Goal: Task Accomplishment & Management: Complete application form

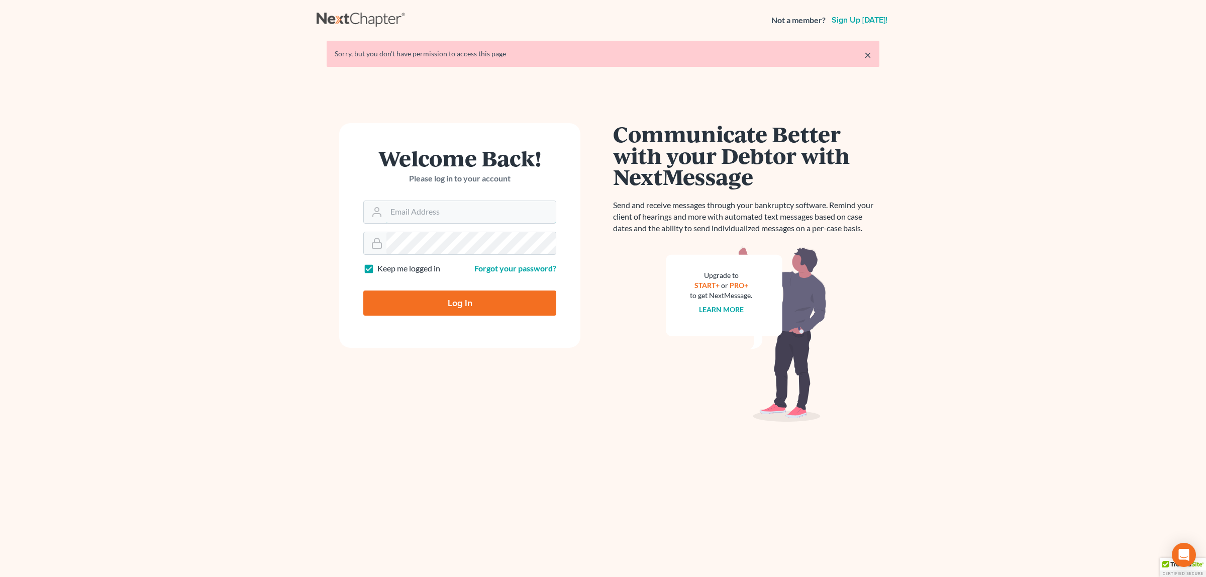
type input "[EMAIL_ADDRESS][DOMAIN_NAME]"
click at [466, 305] on input "Log In" at bounding box center [459, 302] width 193 height 25
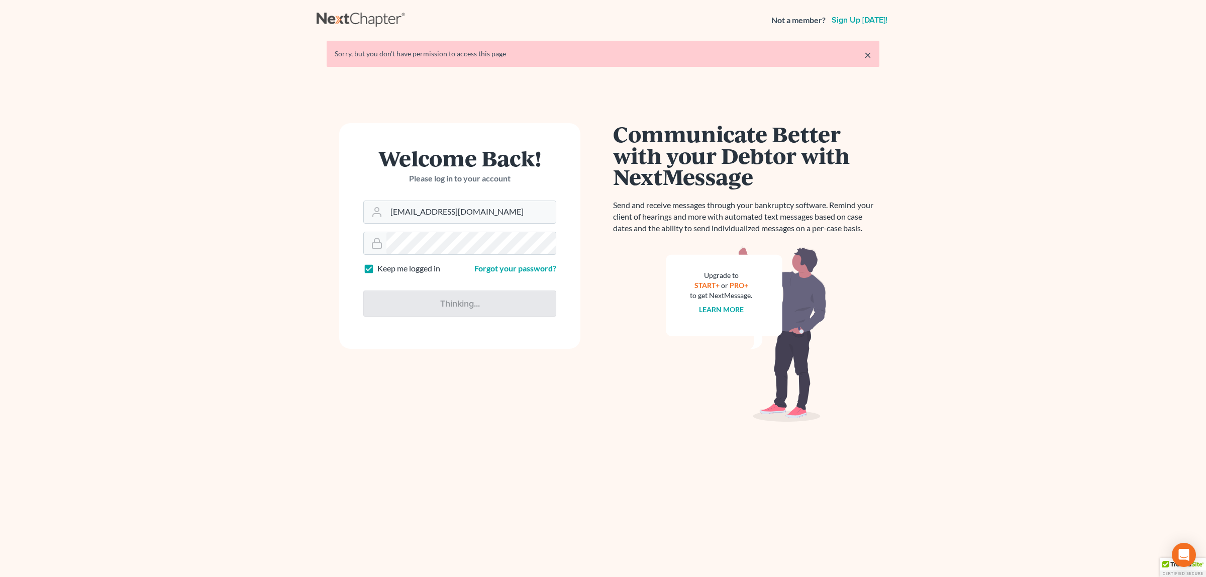
type input "Thinking..."
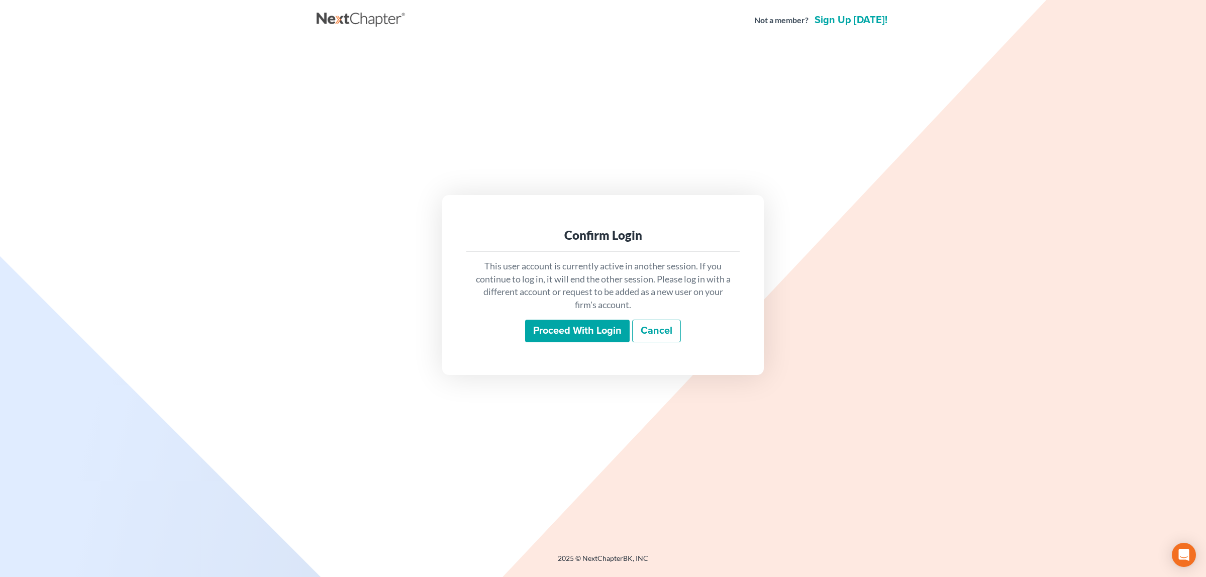
click at [601, 332] on input "Proceed with login" at bounding box center [577, 331] width 105 height 23
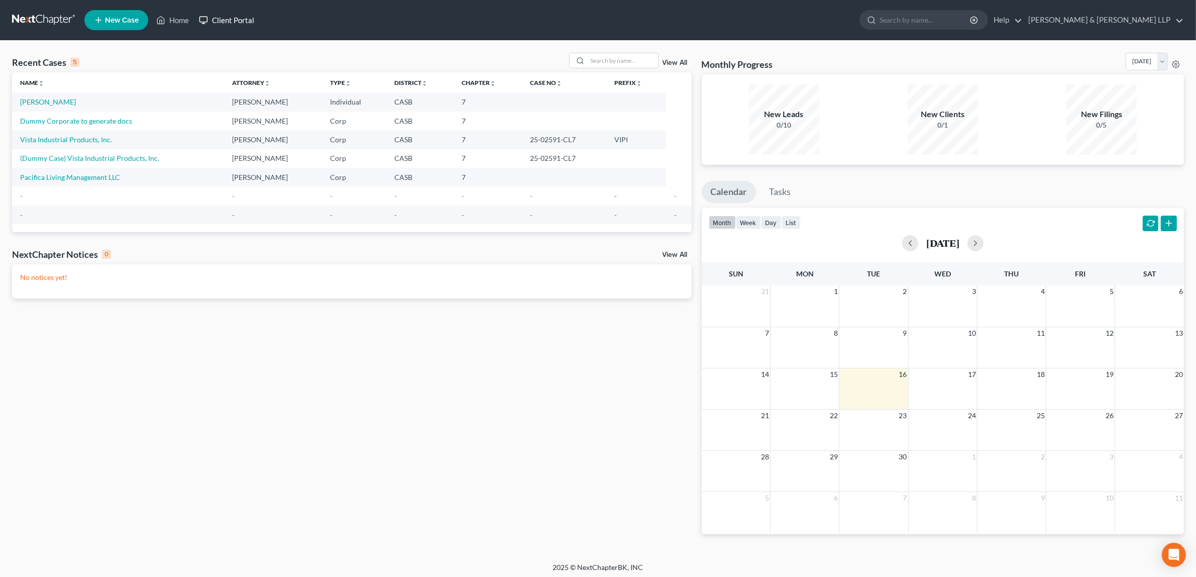
click at [244, 20] on link "Client Portal" at bounding box center [226, 20] width 65 height 18
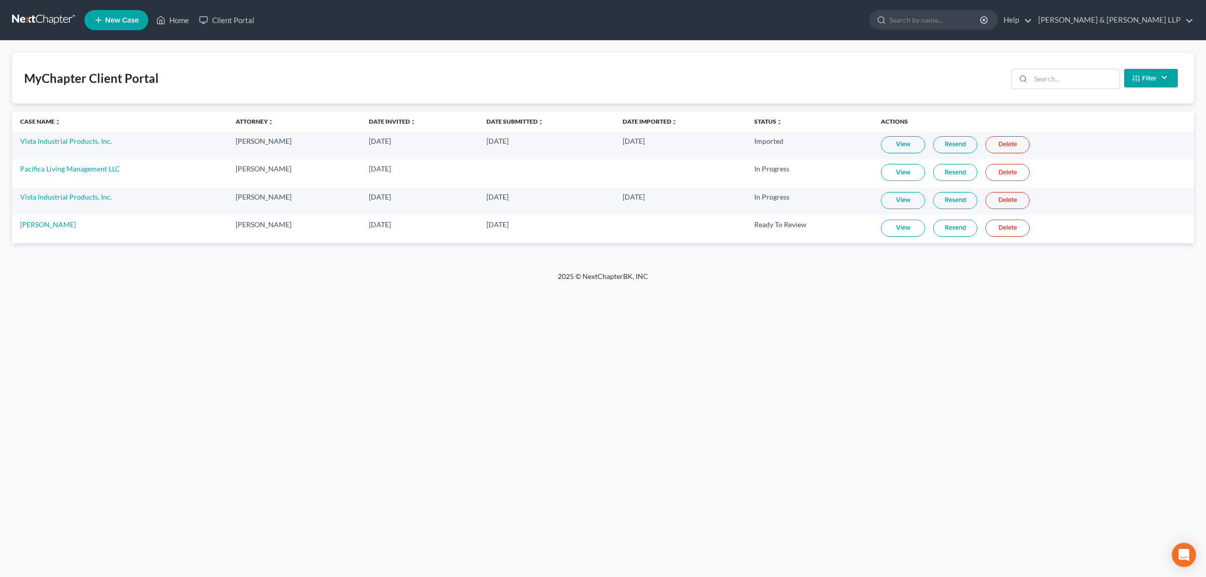
click at [895, 233] on link "View" at bounding box center [903, 228] width 44 height 17
click at [129, 22] on span "New Case" at bounding box center [122, 21] width 34 height 8
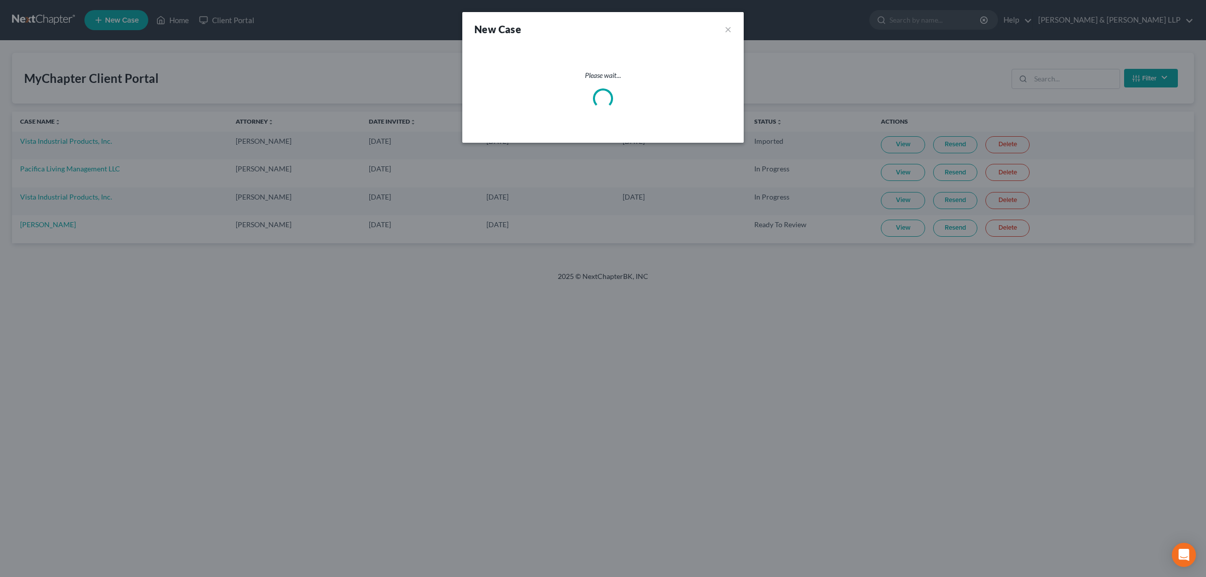
select select "10"
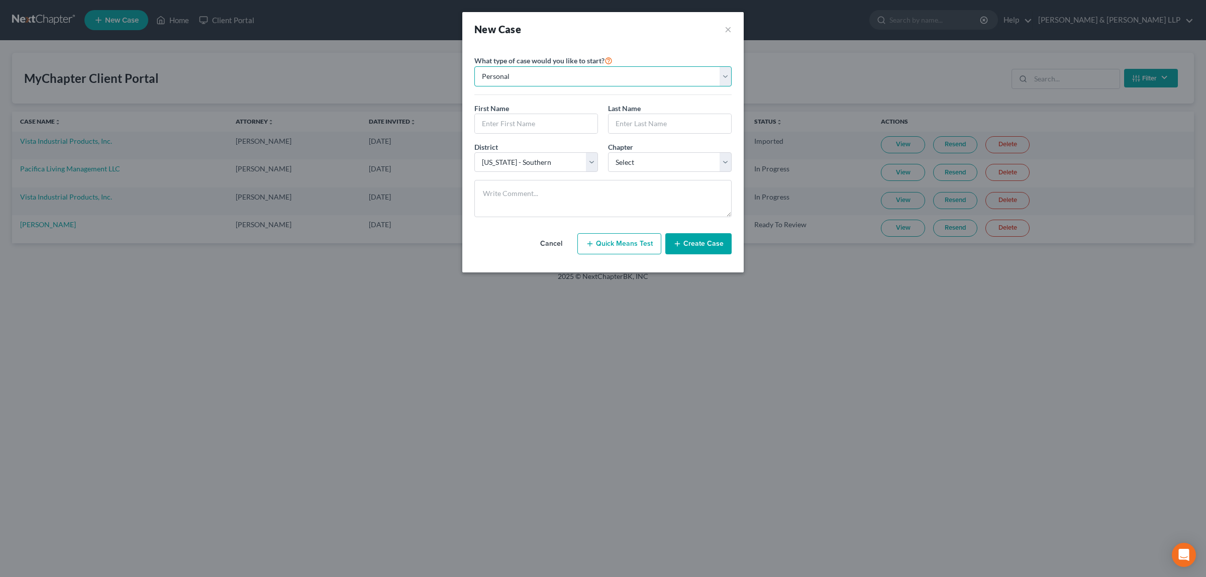
click at [723, 77] on select "Personal Business" at bounding box center [602, 76] width 257 height 20
click at [730, 30] on button "×" at bounding box center [728, 29] width 7 height 14
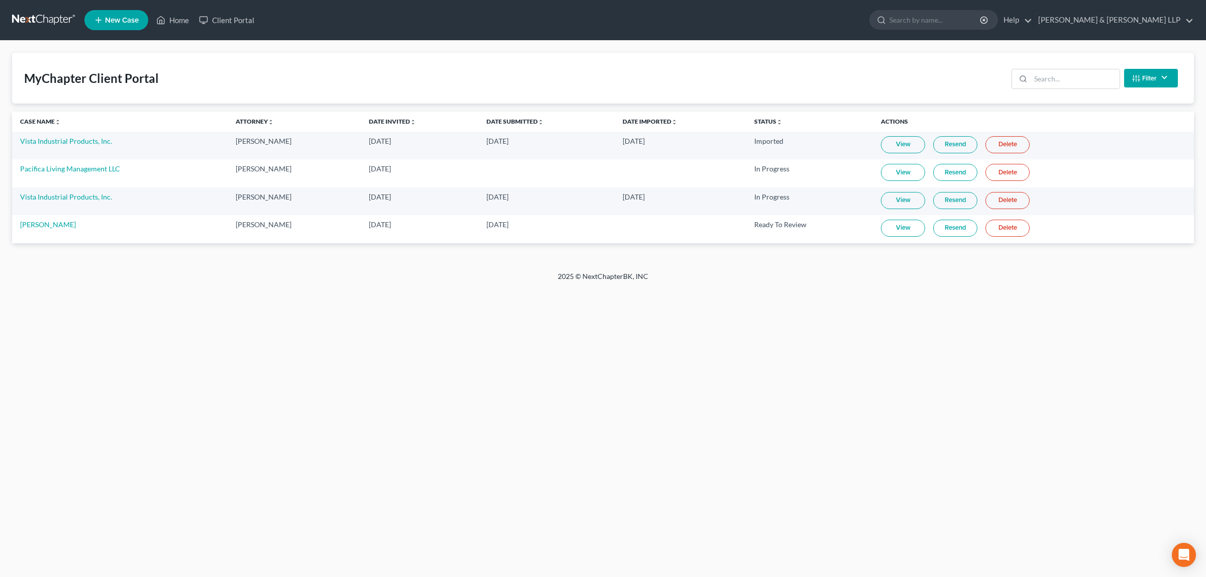
click at [356, 363] on div "Home New Case Client Portal Higgs Fletcher & Mack LLP begaym@higgslaw.com My Ac…" at bounding box center [603, 288] width 1206 height 577
click at [84, 197] on link "Vista Industrial Products, Inc." at bounding box center [66, 196] width 92 height 9
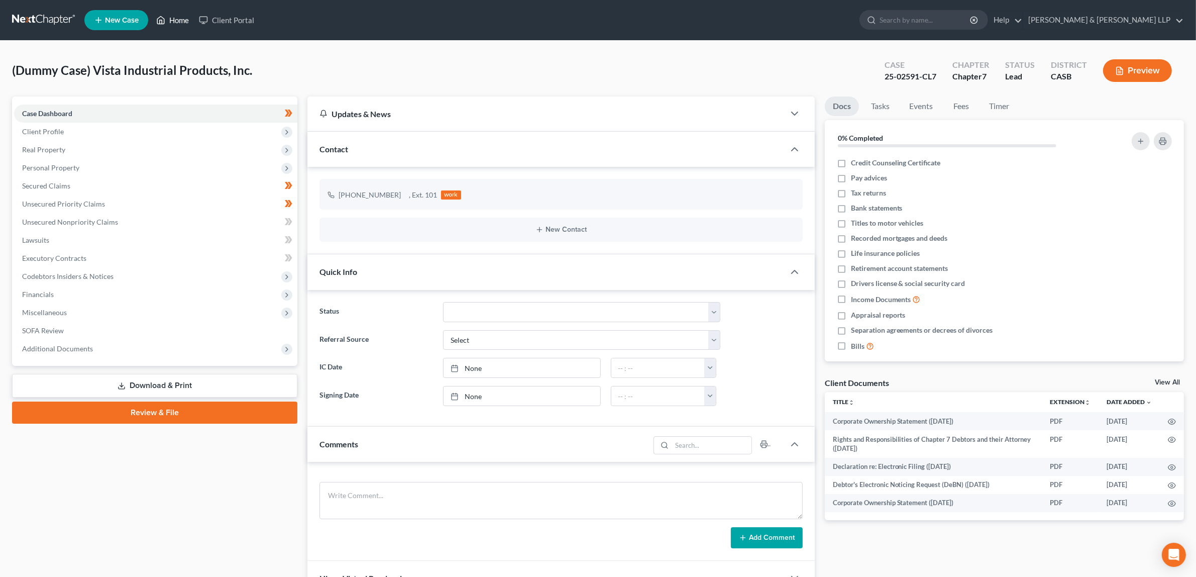
click at [171, 23] on link "Home" at bounding box center [172, 20] width 43 height 18
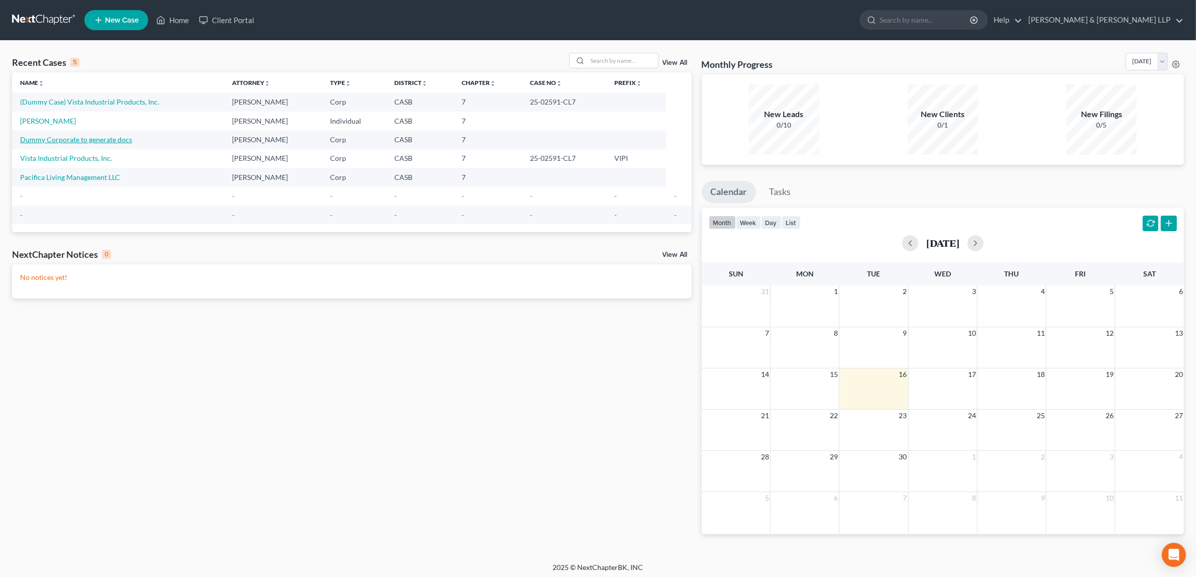
click at [119, 137] on link "Dummy Corporate to generate docs" at bounding box center [76, 139] width 112 height 9
select select "10"
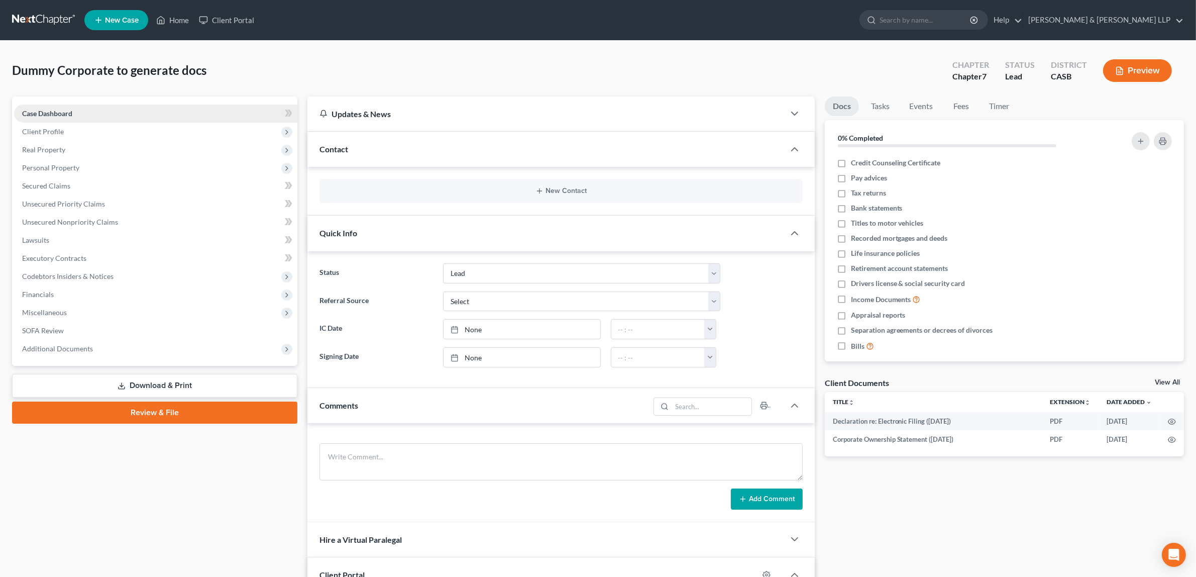
click at [69, 119] on link "Case Dashboard" at bounding box center [155, 114] width 283 height 18
click at [68, 111] on span "Case Dashboard" at bounding box center [47, 113] width 50 height 9
click at [44, 134] on span "Client Profile" at bounding box center [43, 131] width 42 height 9
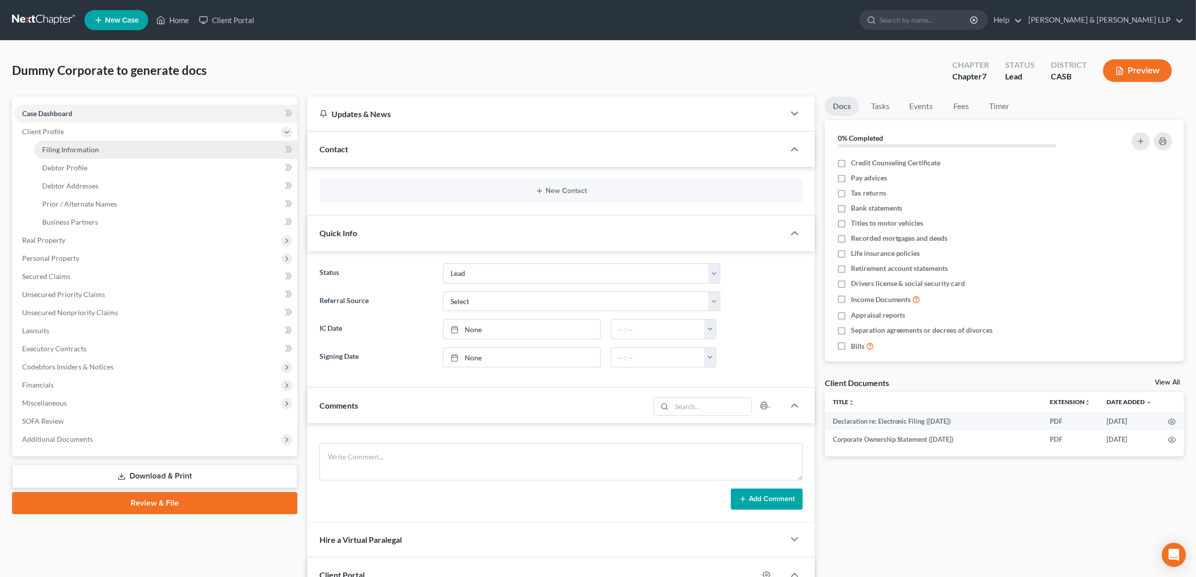
click at [43, 147] on span "Filing Information" at bounding box center [70, 149] width 57 height 9
select select "3"
select select "2"
select select "0"
select select "10"
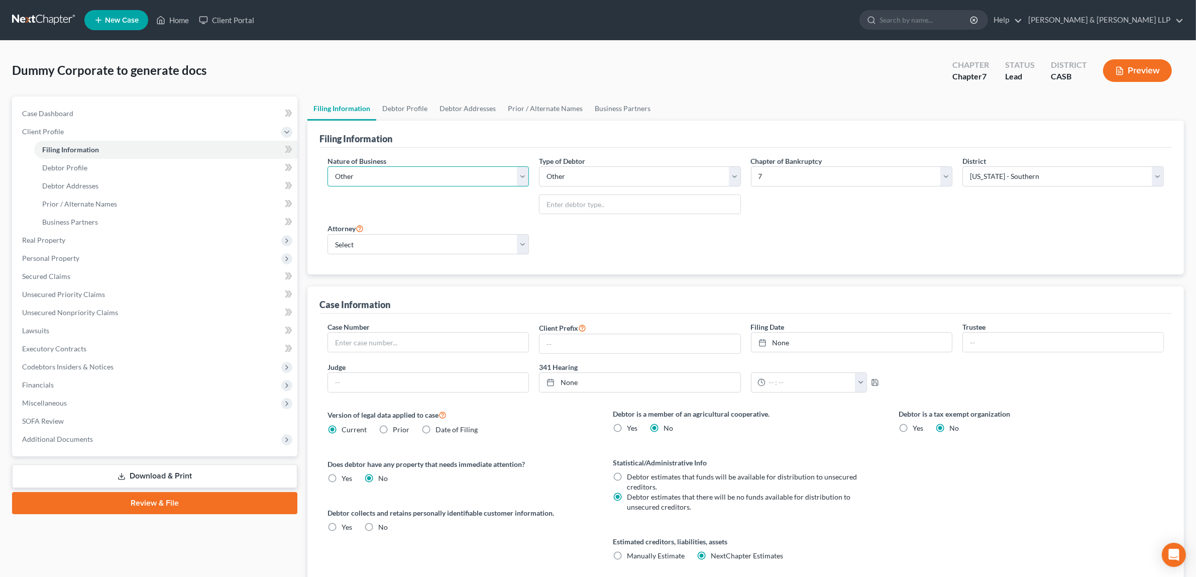
click at [521, 175] on select "Select Clearing Bank Commodity Broker Health Care Business Other Railroad Singl…" at bounding box center [429, 176] width 202 height 20
click at [328, 166] on select "Select Clearing Bank Commodity Broker Health Care Business Other Railroad Singl…" at bounding box center [429, 176] width 202 height 20
click at [738, 173] on select "Select Partnership Corp (incl. LLC, LLP) Other" at bounding box center [640, 176] width 202 height 20
click at [66, 163] on span "Debtor Profile" at bounding box center [64, 167] width 45 height 9
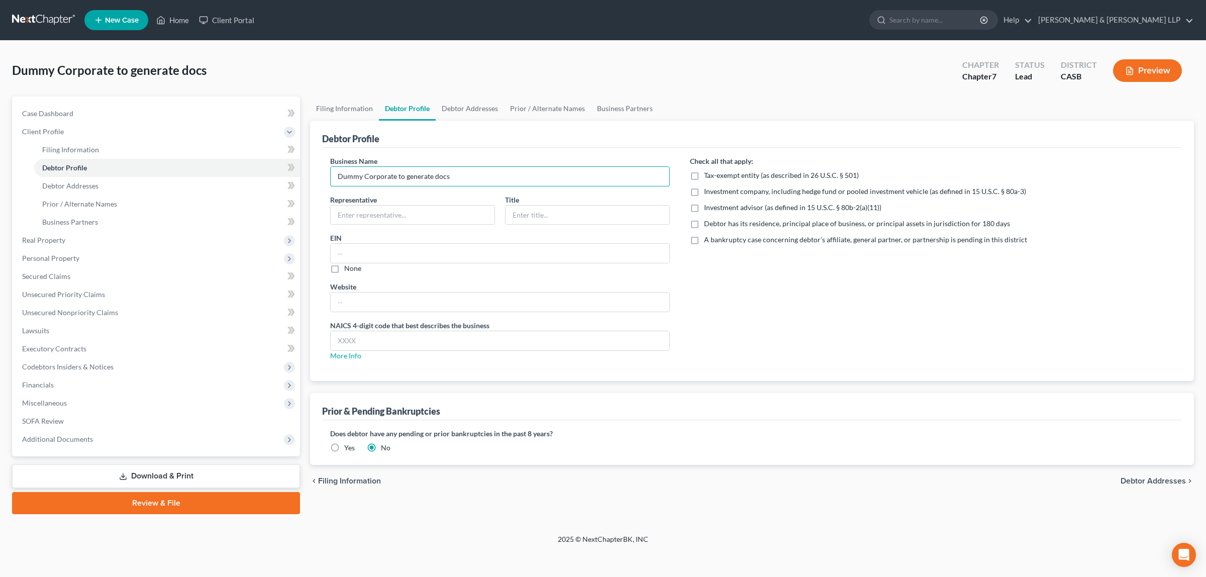
drag, startPoint x: 480, startPoint y: 175, endPoint x: 312, endPoint y: 176, distance: 168.3
click at [312, 176] on div "Debtor Profile Business Name Dummy Corporate to generate docs Representative Ti…" at bounding box center [752, 251] width 884 height 260
paste input "MOUNTAIN MOVERS ENGINEERING CO."
type input "MOUNTAIN MOVERS ENGINEERING CO."
click at [436, 216] on input "text" at bounding box center [413, 215] width 164 height 19
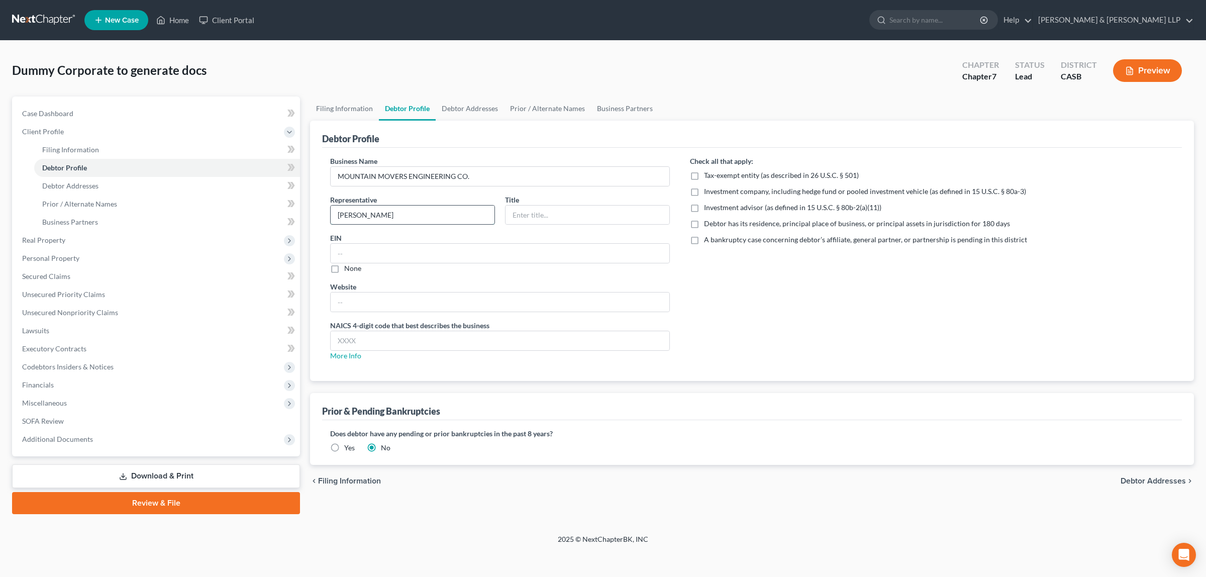
type input "Eli Njaa"
type input "President"
click at [409, 305] on input "text" at bounding box center [500, 301] width 339 height 19
paste input "www.MountainMoversEng.com"
type input "www.MountainMoversEng.com"
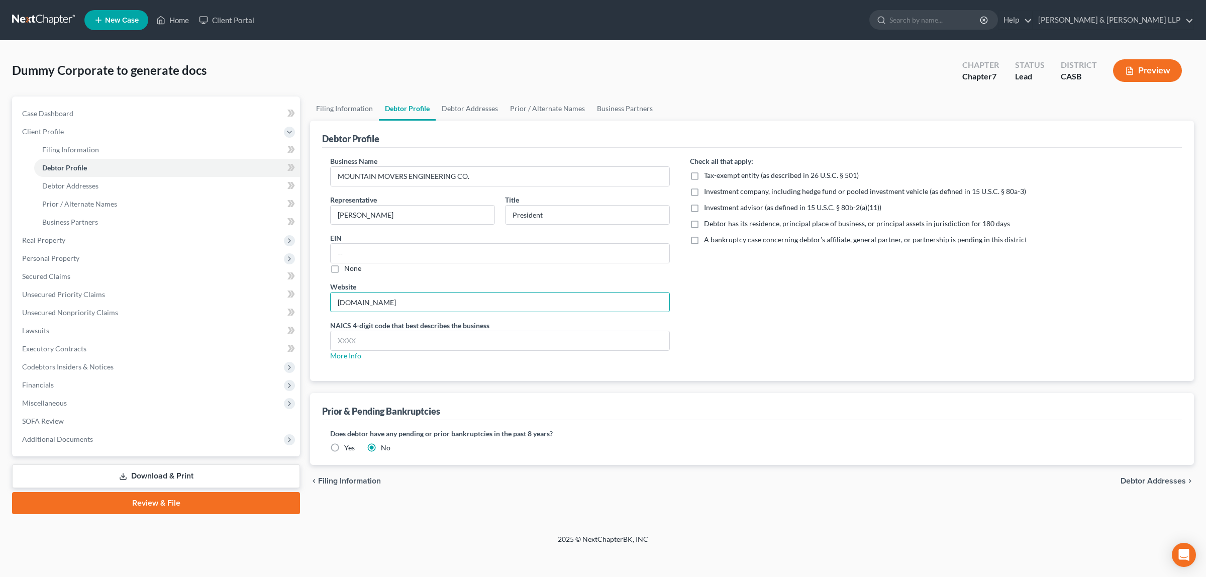
click at [704, 225] on label "Debtor has its residence, principal place of business, or principal assets in j…" at bounding box center [857, 224] width 306 height 10
click at [708, 225] on input "Debtor has its residence, principal place of business, or principal assets in j…" at bounding box center [711, 222] width 7 height 7
checkbox input "true"
click at [91, 151] on span "Filing Information" at bounding box center [70, 149] width 57 height 9
select select "3"
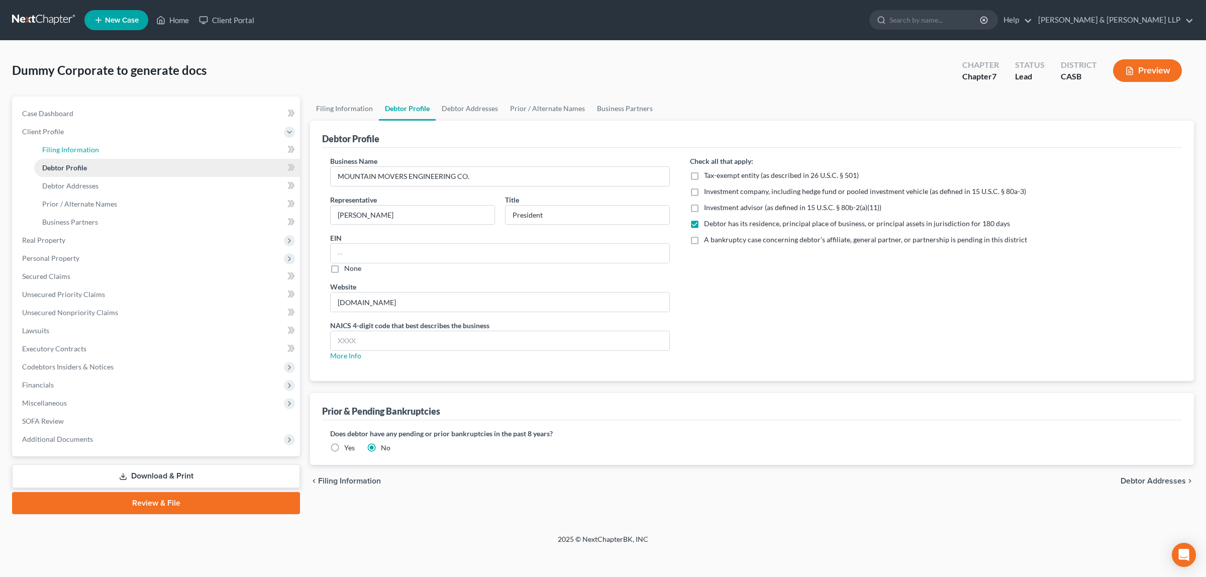
select select "2"
select select "0"
select select "10"
select select "0"
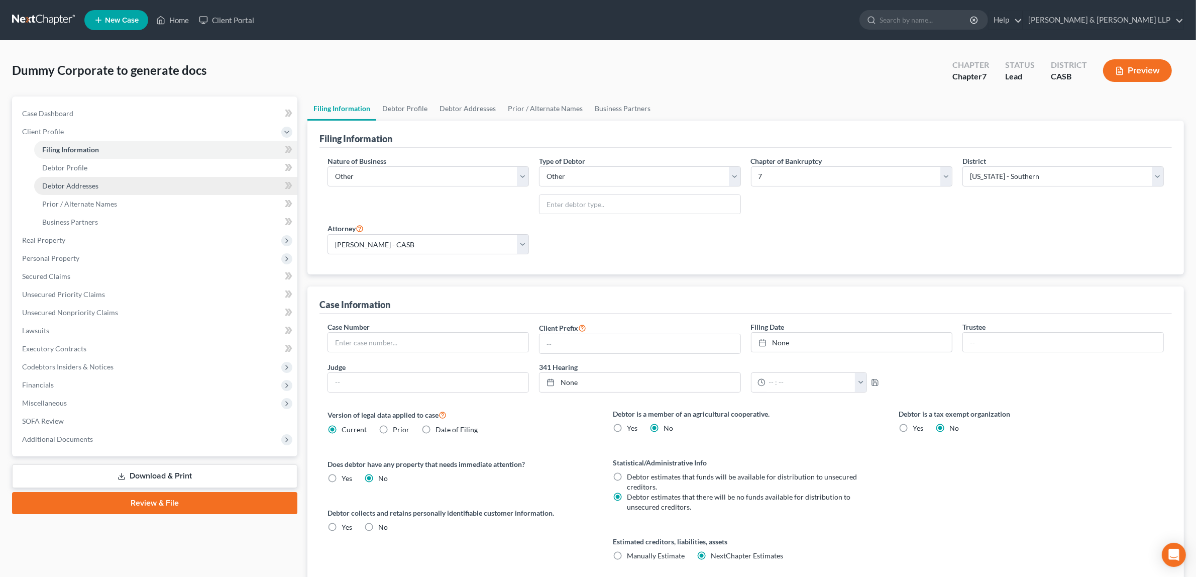
click at [86, 184] on span "Debtor Addresses" at bounding box center [70, 185] width 56 height 9
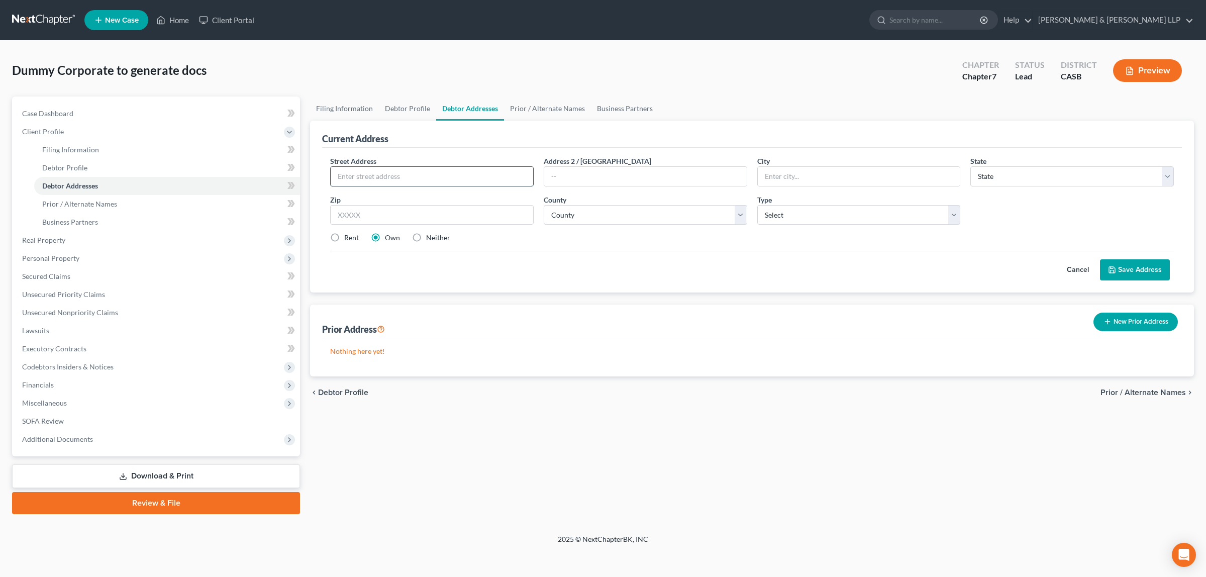
click at [489, 179] on input "text" at bounding box center [432, 176] width 203 height 19
type input "545 E Mission RD"
type input "San Marcos"
select select "4"
type input "92069"
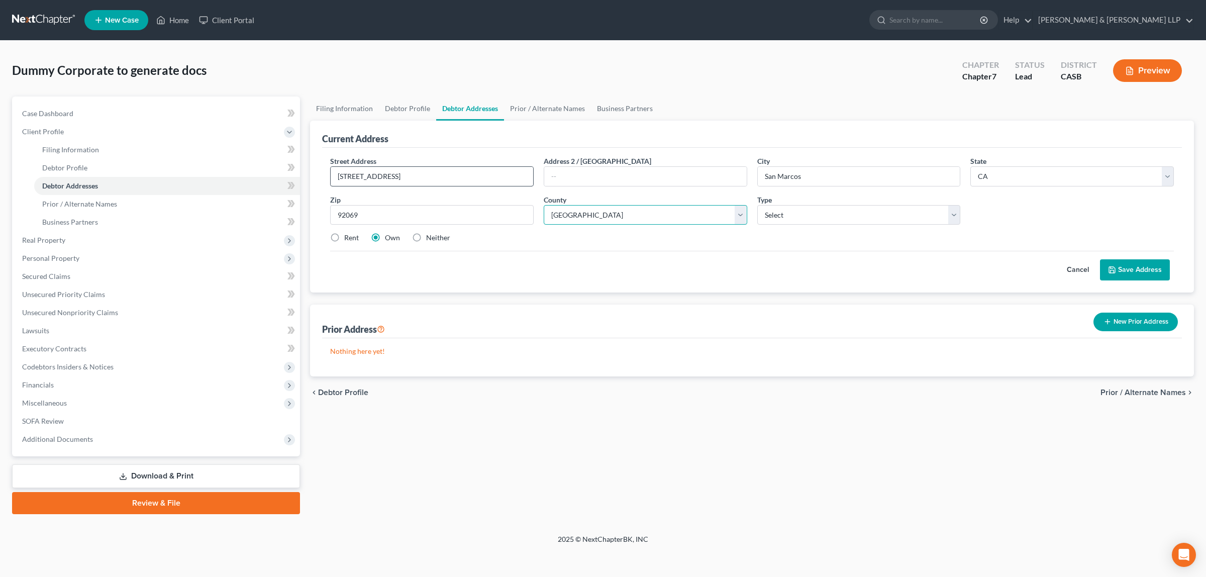
select select "36"
select select "0"
click at [955, 213] on select "Select Business Mailing Location of Assets" at bounding box center [859, 215] width 204 height 20
click at [426, 239] on label "Neither" at bounding box center [438, 238] width 24 height 10
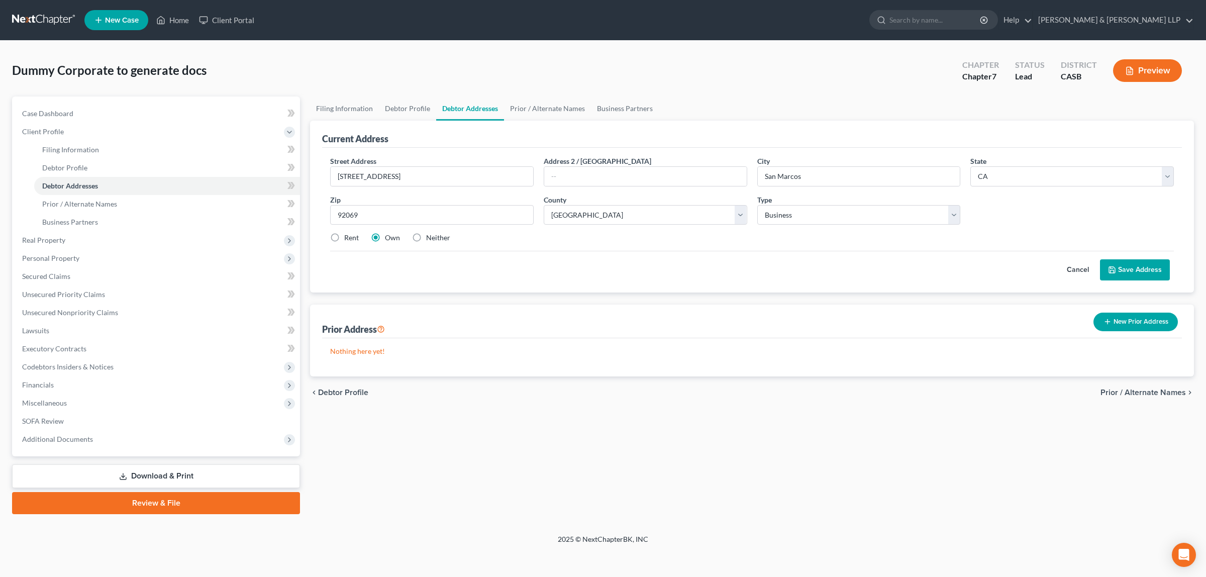
click at [430, 239] on input "Neither" at bounding box center [433, 236] width 7 height 7
radio input "true"
drag, startPoint x: 1139, startPoint y: 269, endPoint x: 1112, endPoint y: 264, distance: 28.1
click at [1139, 269] on button "Save Address" at bounding box center [1135, 269] width 70 height 21
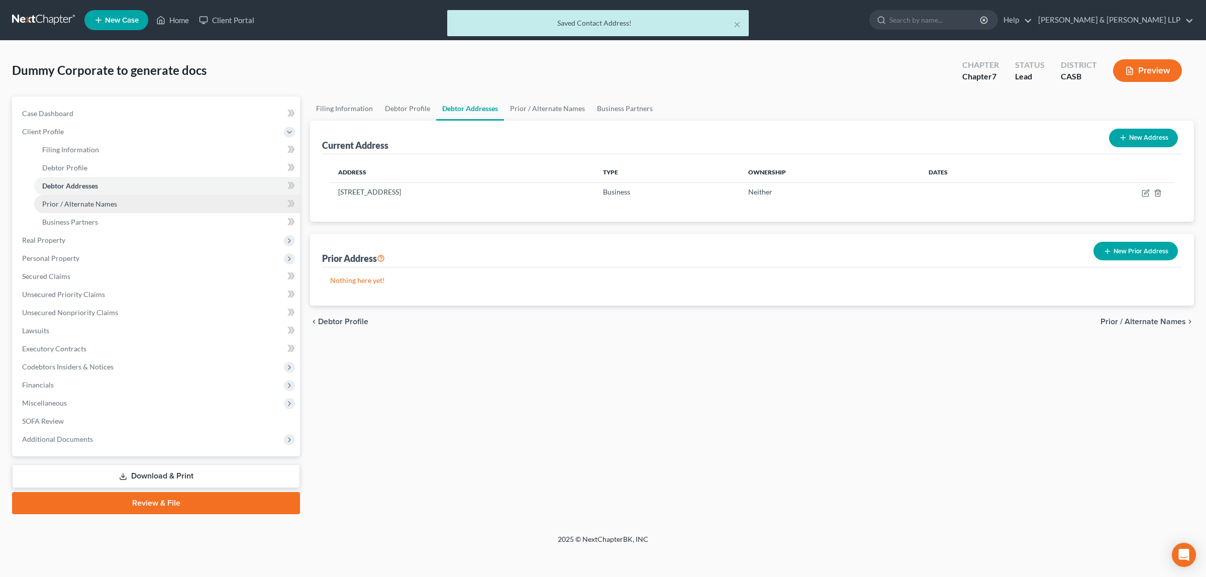
click at [89, 202] on span "Prior / Alternate Names" at bounding box center [79, 203] width 75 height 9
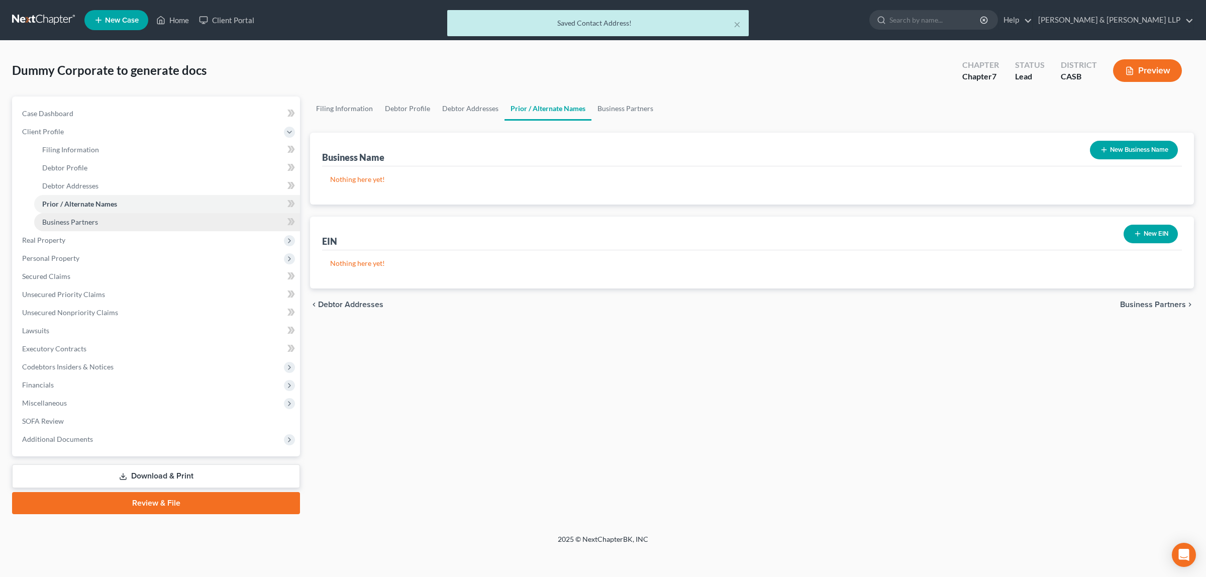
click at [64, 224] on span "Business Partners" at bounding box center [70, 222] width 56 height 9
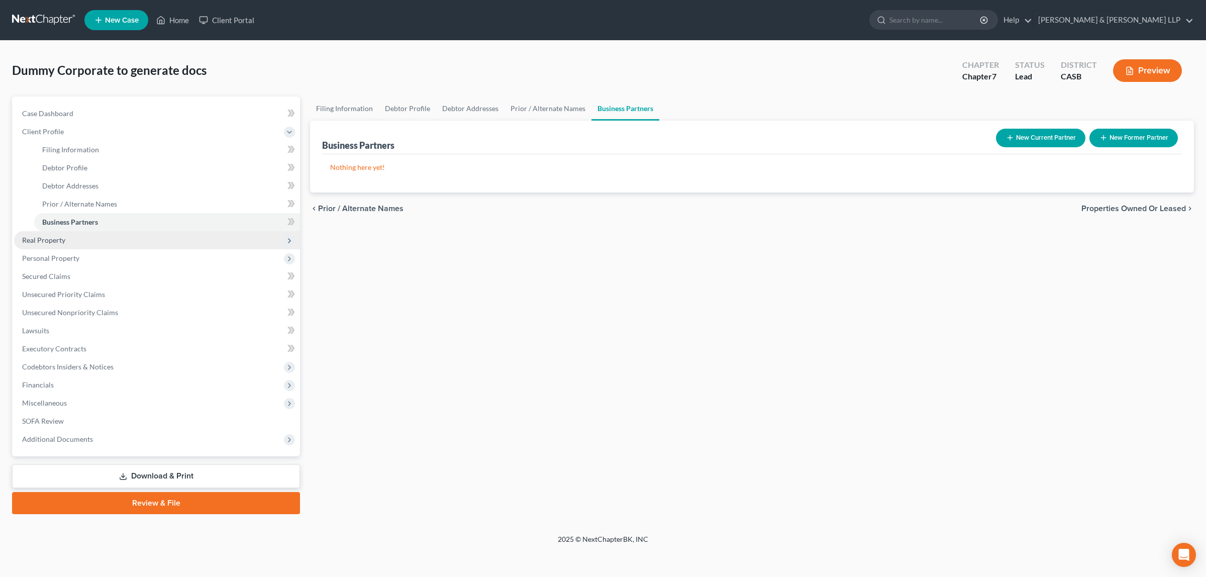
click at [52, 240] on span "Real Property" at bounding box center [43, 240] width 43 height 9
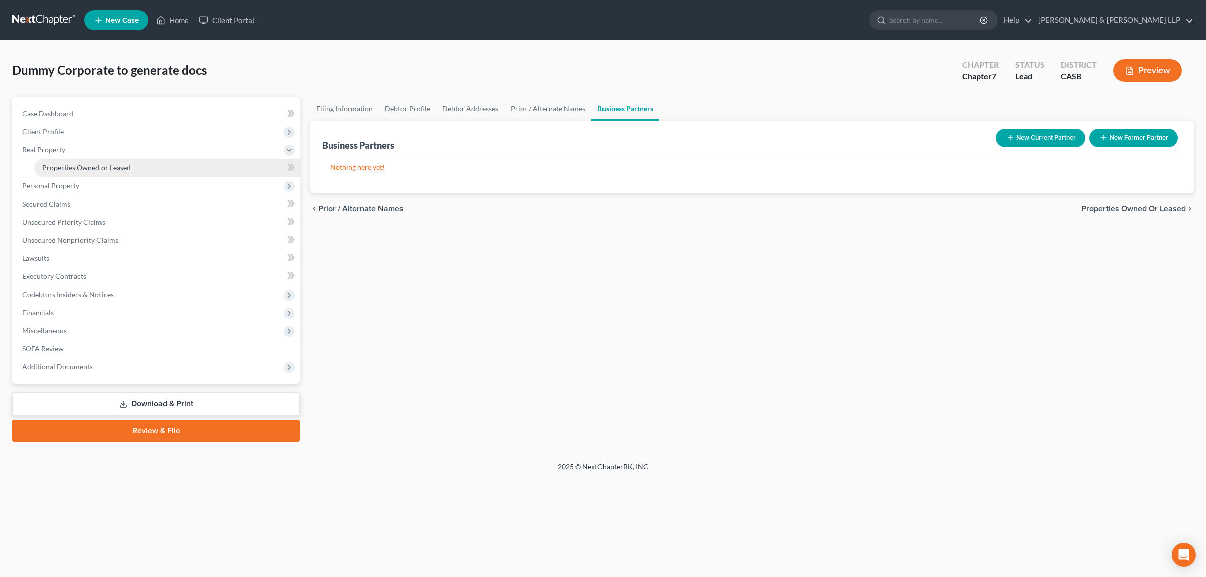
click at [64, 164] on span "Properties Owned or Leased" at bounding box center [86, 167] width 88 height 9
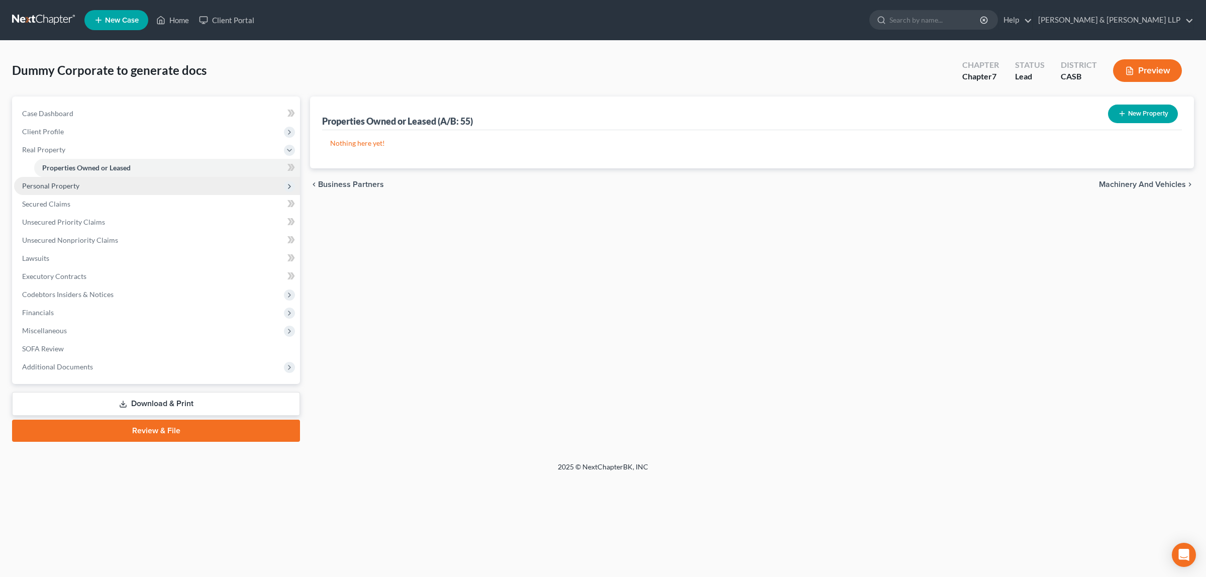
click at [68, 184] on span "Personal Property" at bounding box center [50, 185] width 57 height 9
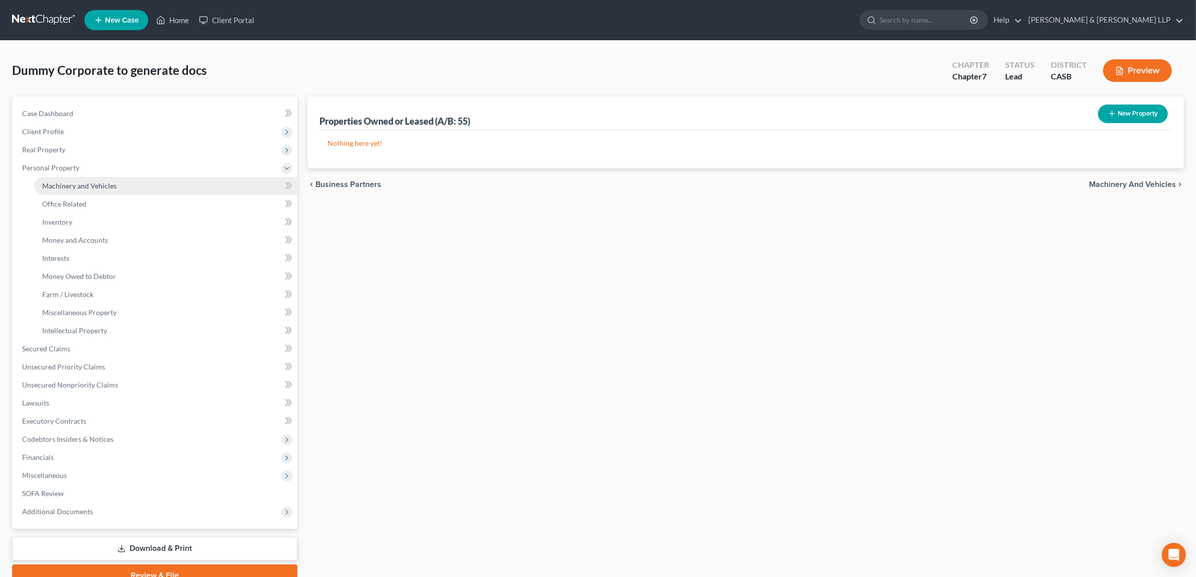
click at [102, 189] on link "Machinery and Vehicles" at bounding box center [165, 186] width 263 height 18
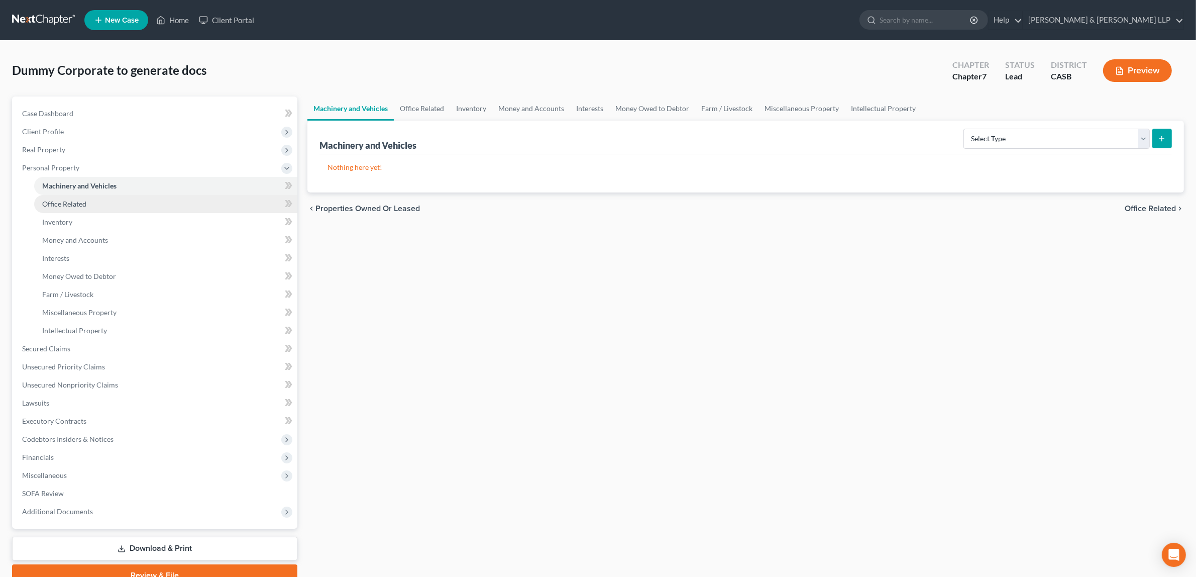
click at [75, 204] on span "Office Related" at bounding box center [64, 203] width 44 height 9
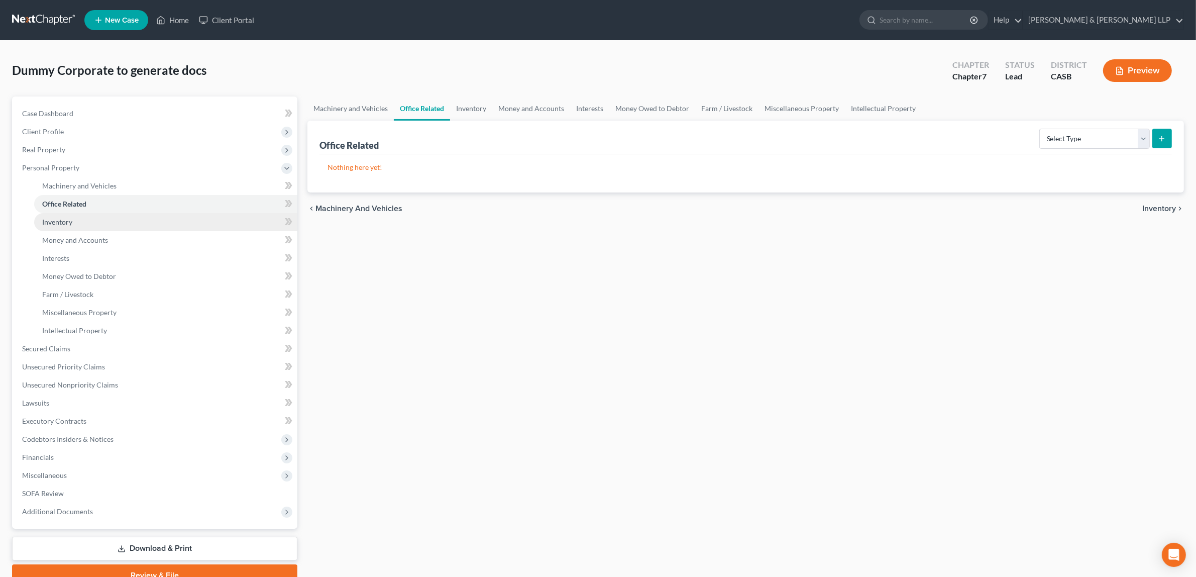
click at [75, 225] on link "Inventory" at bounding box center [165, 222] width 263 height 18
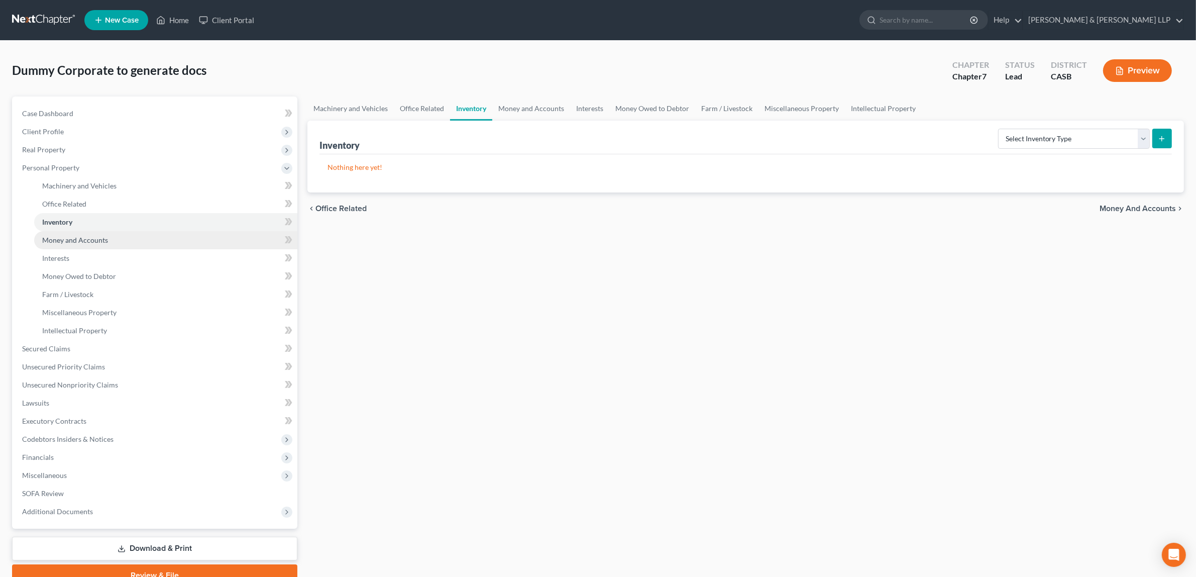
click at [74, 237] on span "Money and Accounts" at bounding box center [75, 240] width 66 height 9
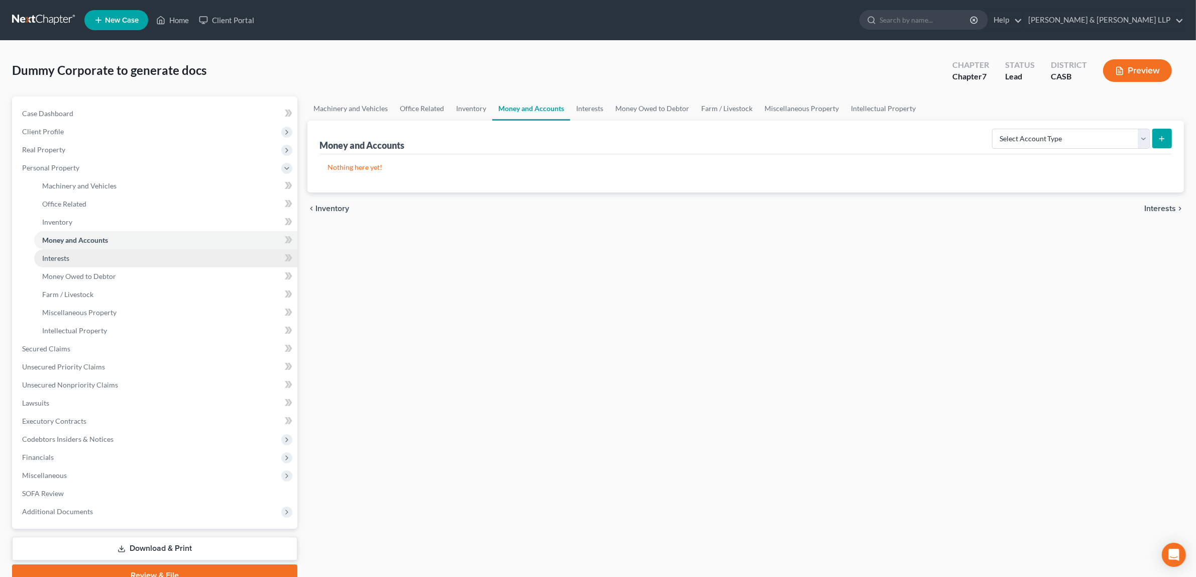
click at [70, 261] on link "Interests" at bounding box center [165, 258] width 263 height 18
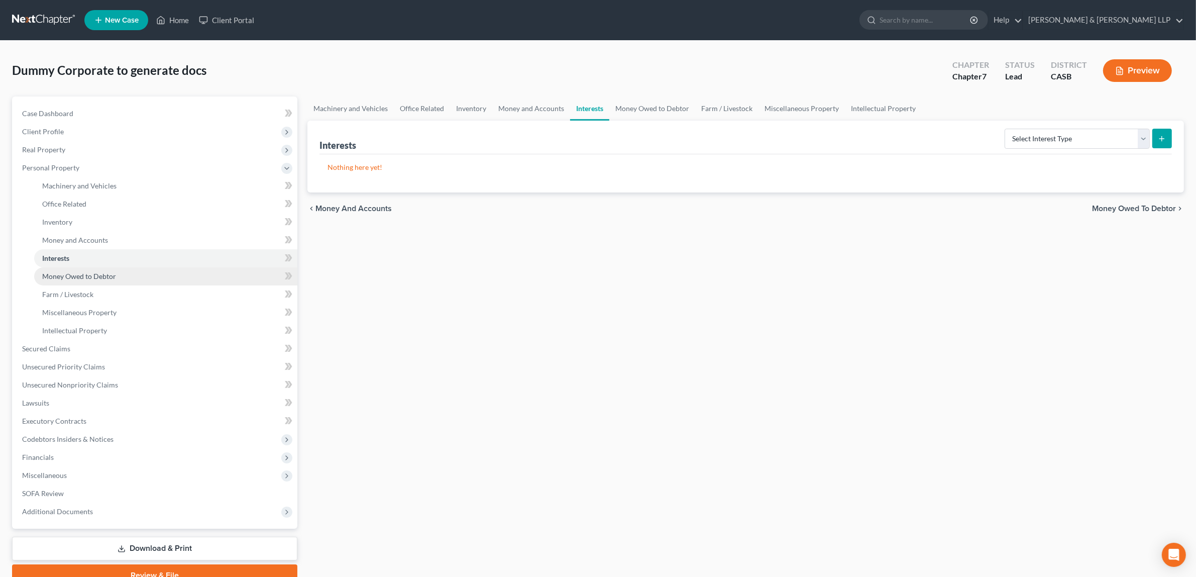
click at [71, 284] on link "Money Owed to Debtor" at bounding box center [165, 276] width 263 height 18
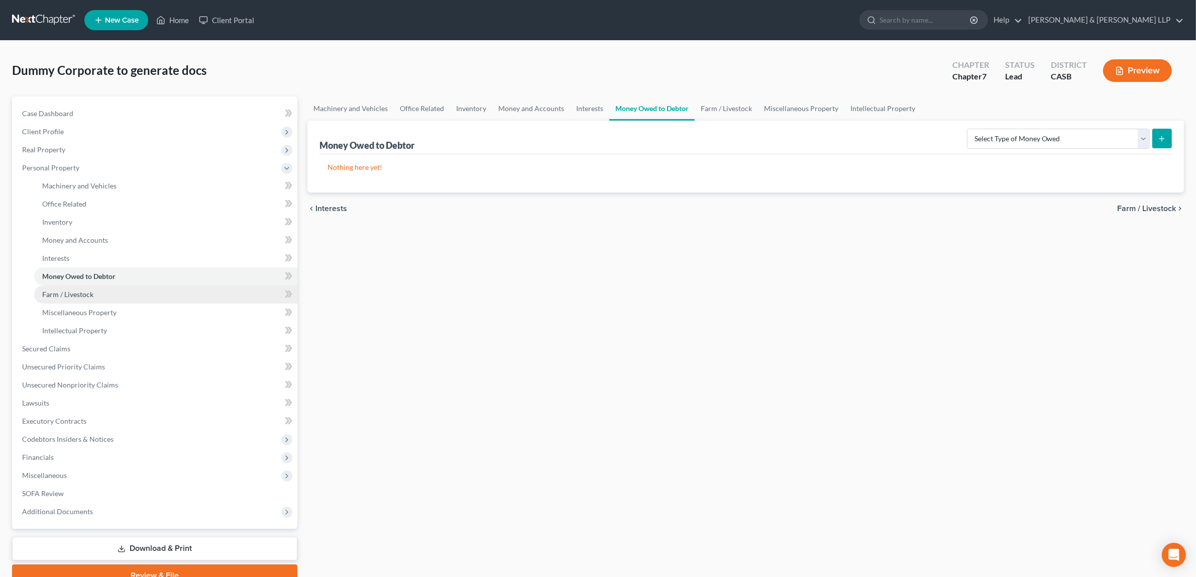
click at [74, 296] on span "Farm / Livestock" at bounding box center [67, 294] width 51 height 9
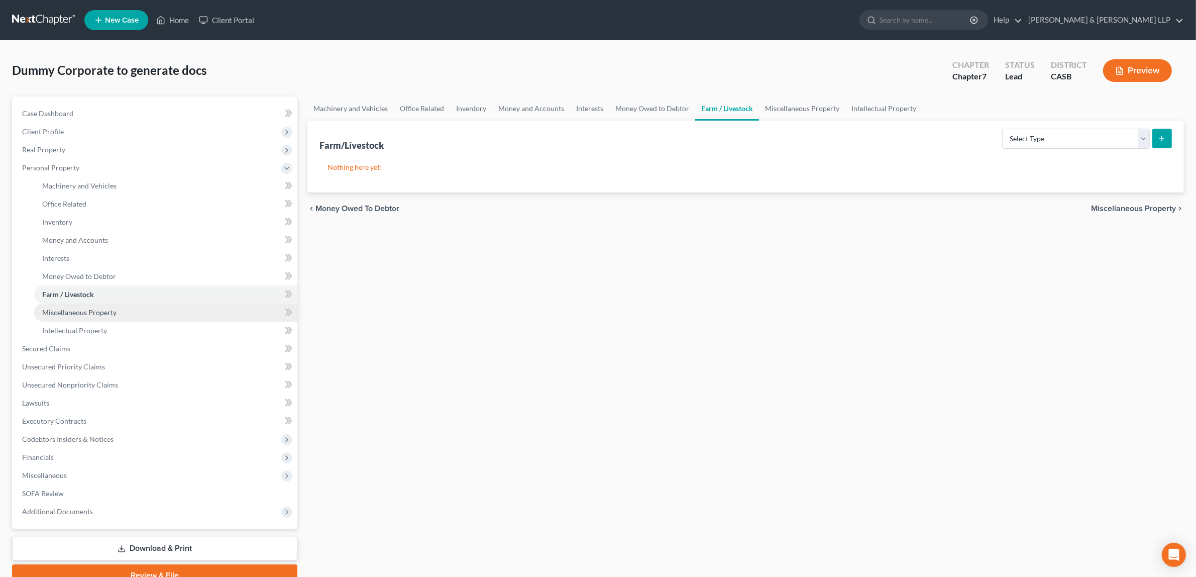
click at [74, 313] on span "Miscellaneous Property" at bounding box center [79, 312] width 74 height 9
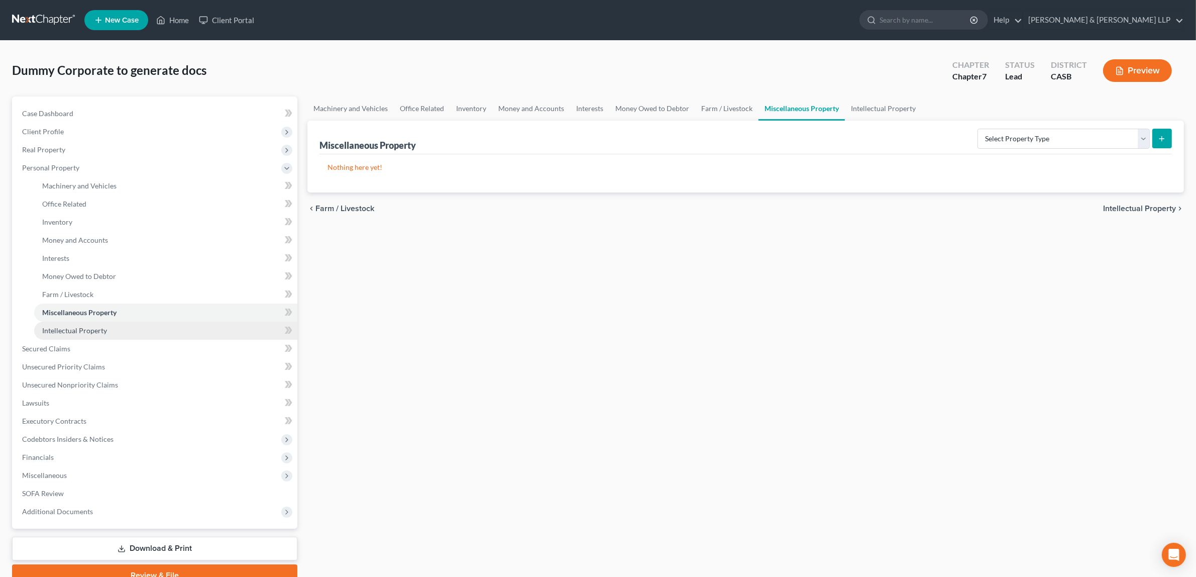
click at [85, 331] on span "Intellectual Property" at bounding box center [74, 330] width 65 height 9
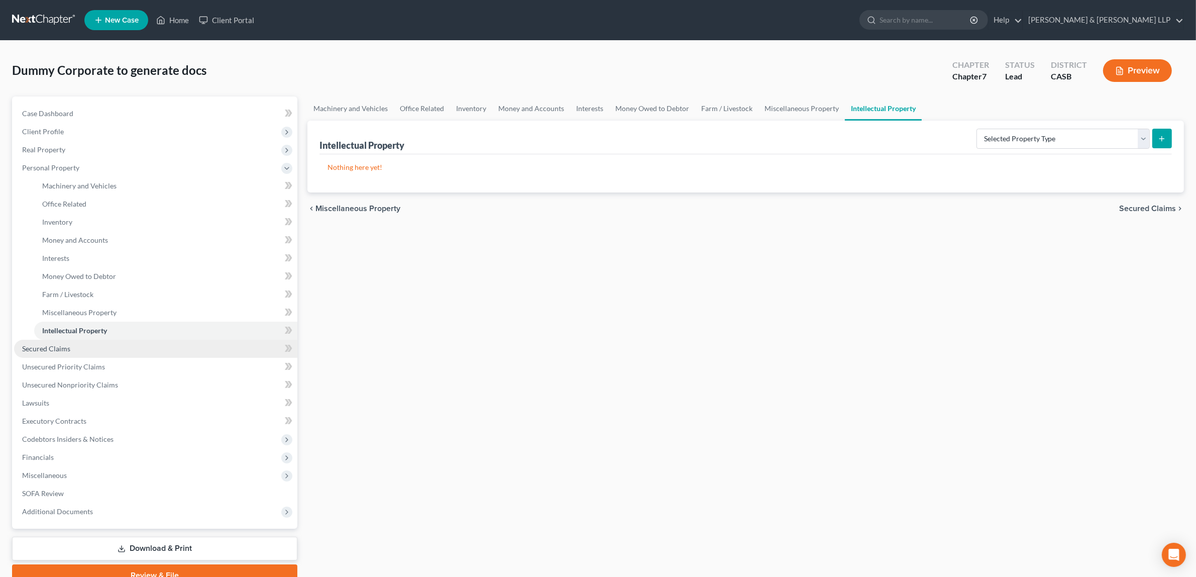
click at [67, 347] on span "Secured Claims" at bounding box center [46, 348] width 48 height 9
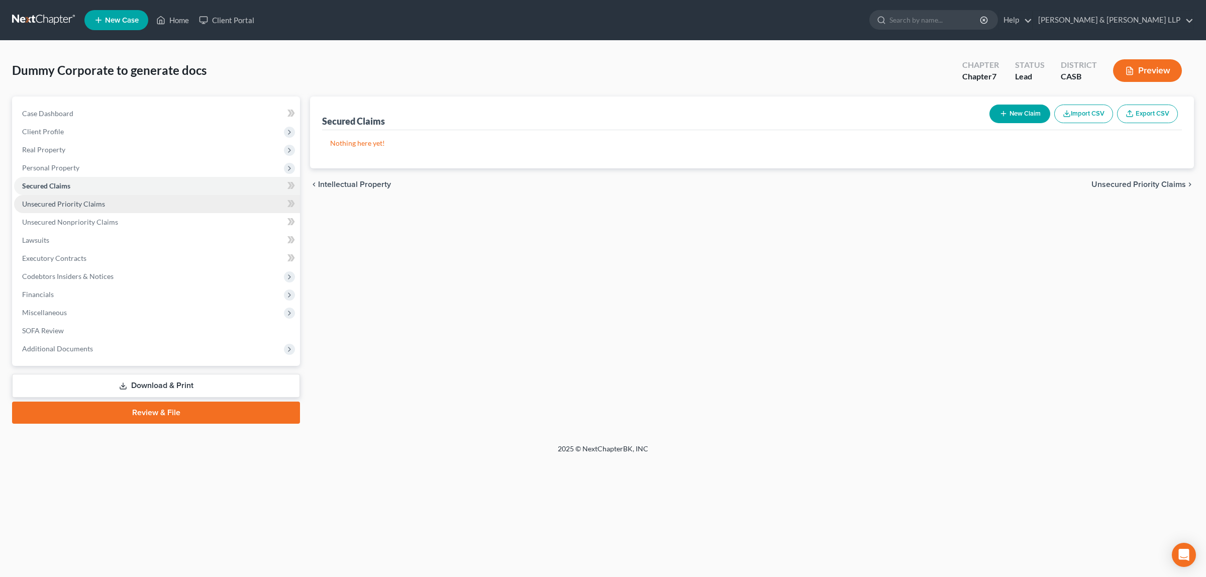
click at [58, 206] on span "Unsecured Priority Claims" at bounding box center [63, 203] width 83 height 9
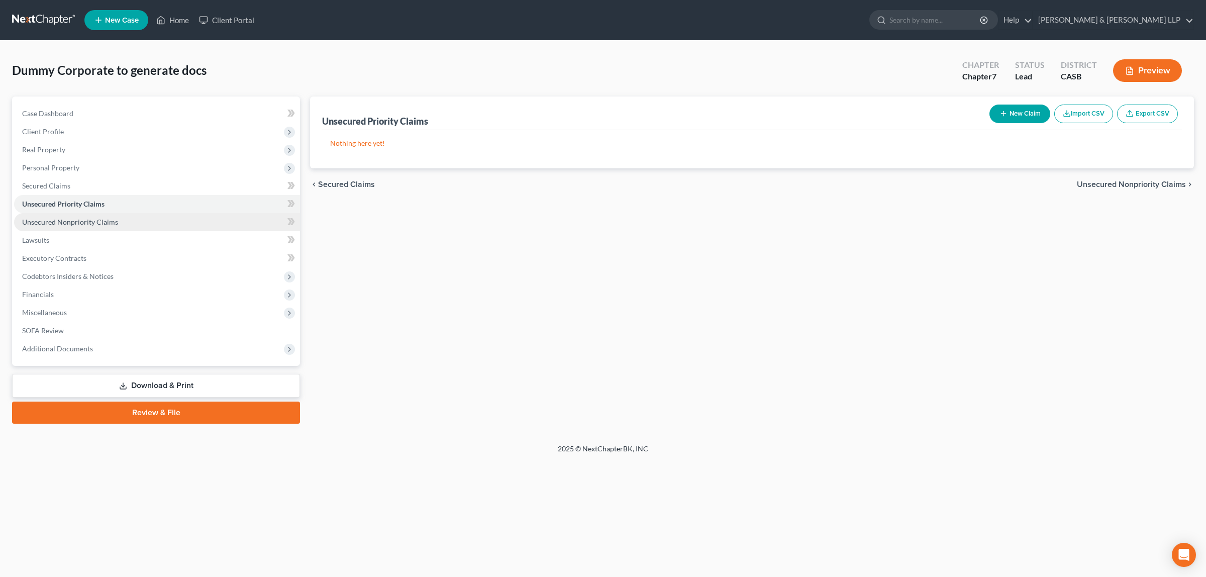
click at [88, 219] on span "Unsecured Nonpriority Claims" at bounding box center [70, 222] width 96 height 9
click at [39, 238] on span "Lawsuits" at bounding box center [35, 240] width 27 height 9
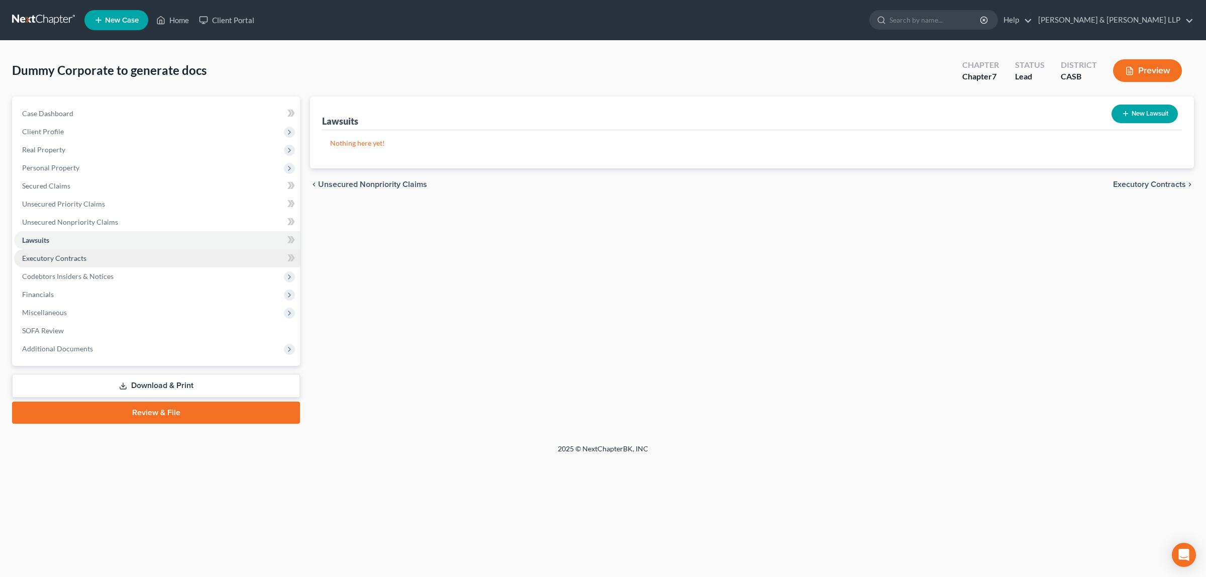
drag, startPoint x: 48, startPoint y: 252, endPoint x: 58, endPoint y: 263, distance: 14.6
click at [48, 253] on link "Executory Contracts" at bounding box center [157, 258] width 286 height 18
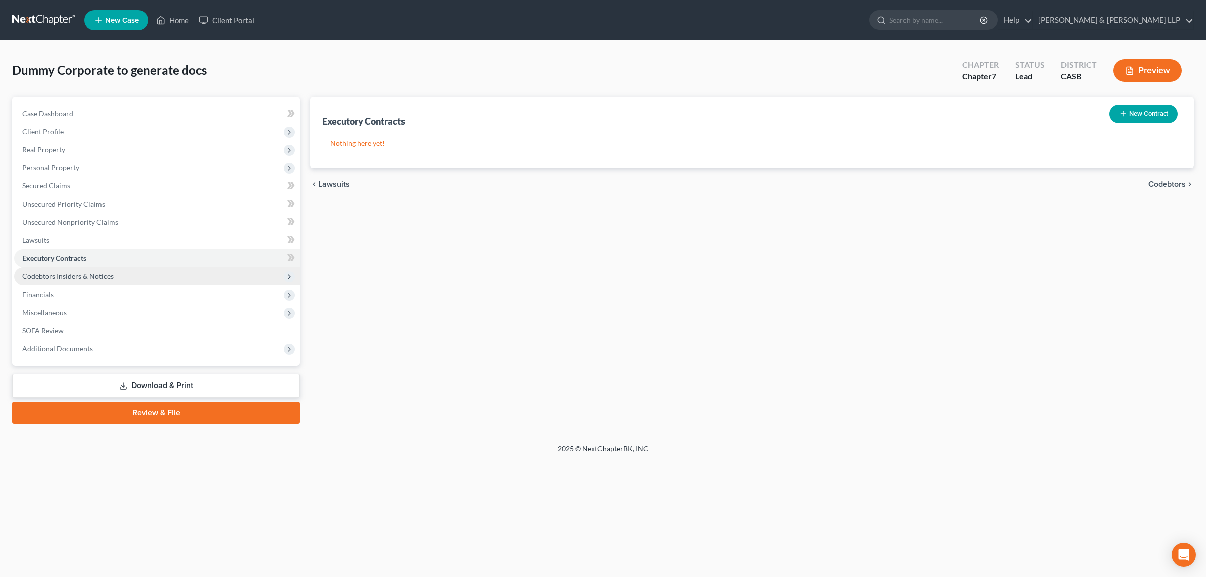
click at [62, 269] on span "Codebtors Insiders & Notices" at bounding box center [157, 276] width 286 height 18
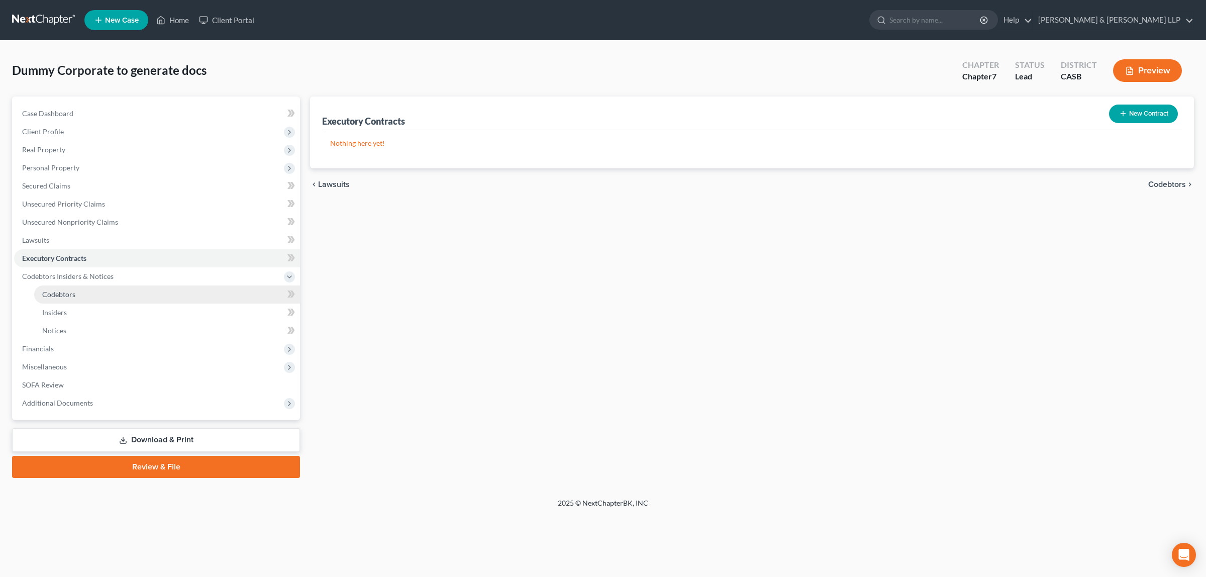
click at [64, 300] on link "Codebtors" at bounding box center [167, 294] width 266 height 18
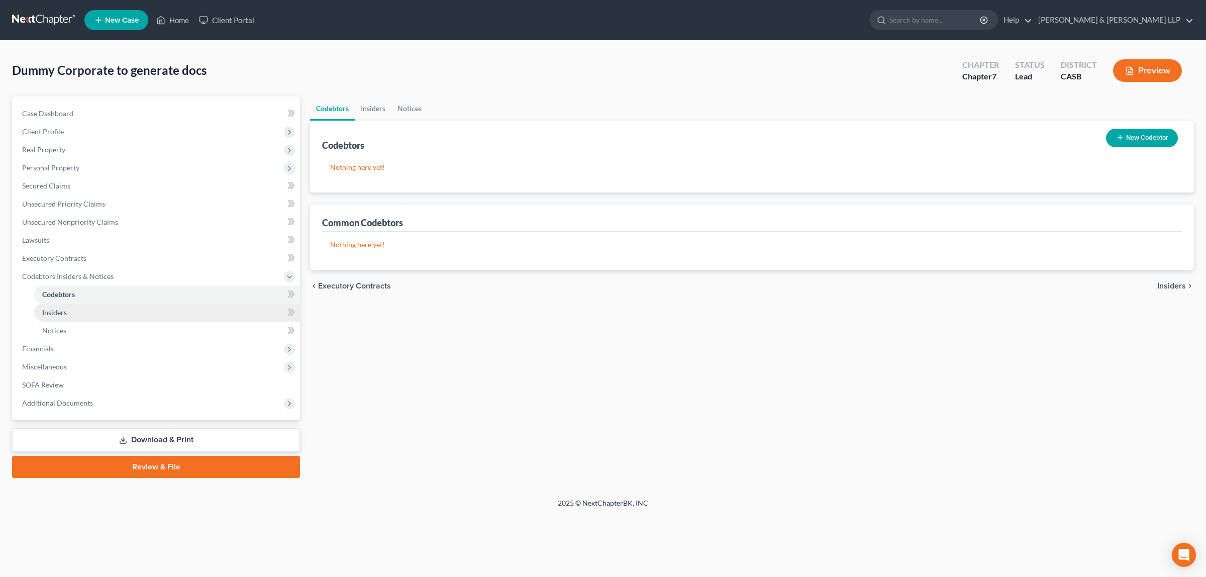
click at [64, 308] on span "Insiders" at bounding box center [54, 312] width 25 height 9
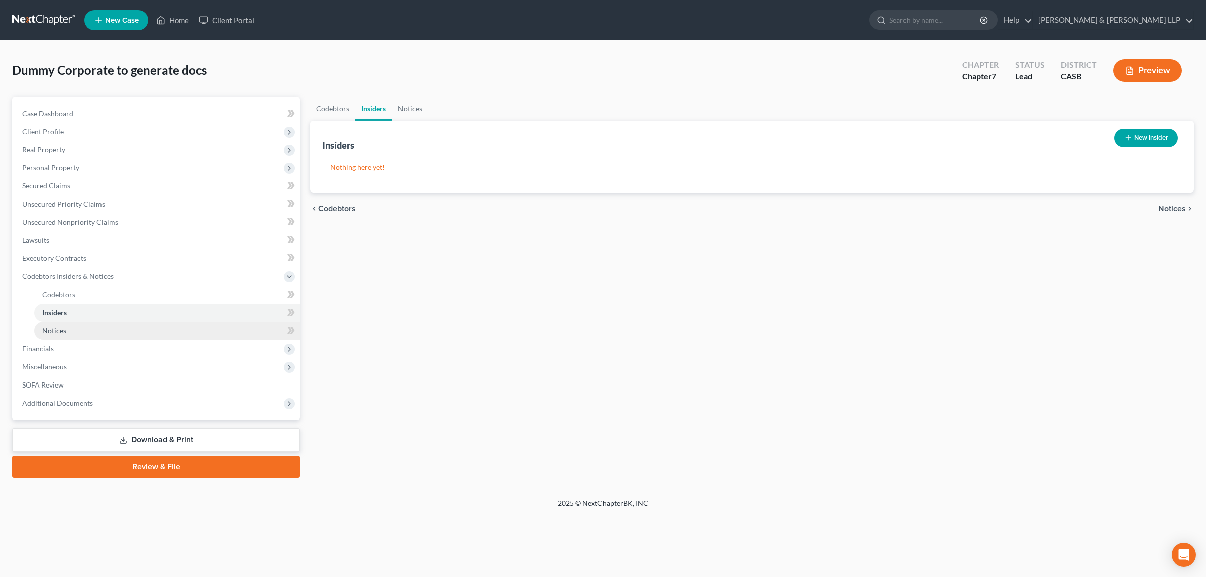
click at [63, 328] on span "Notices" at bounding box center [54, 330] width 24 height 9
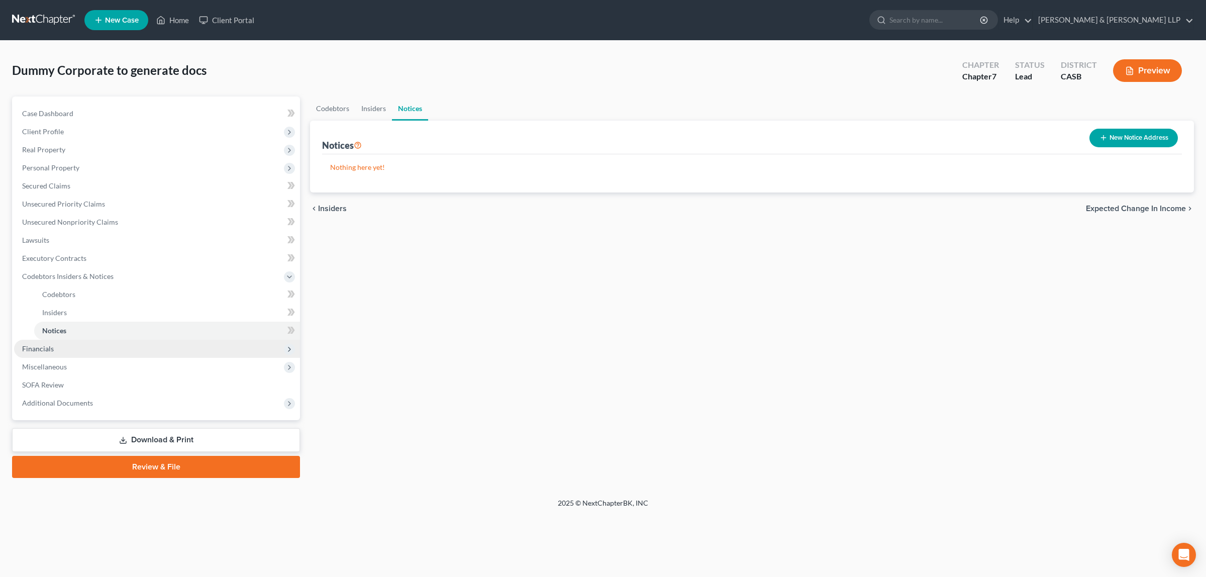
click at [34, 352] on span "Financials" at bounding box center [157, 349] width 286 height 18
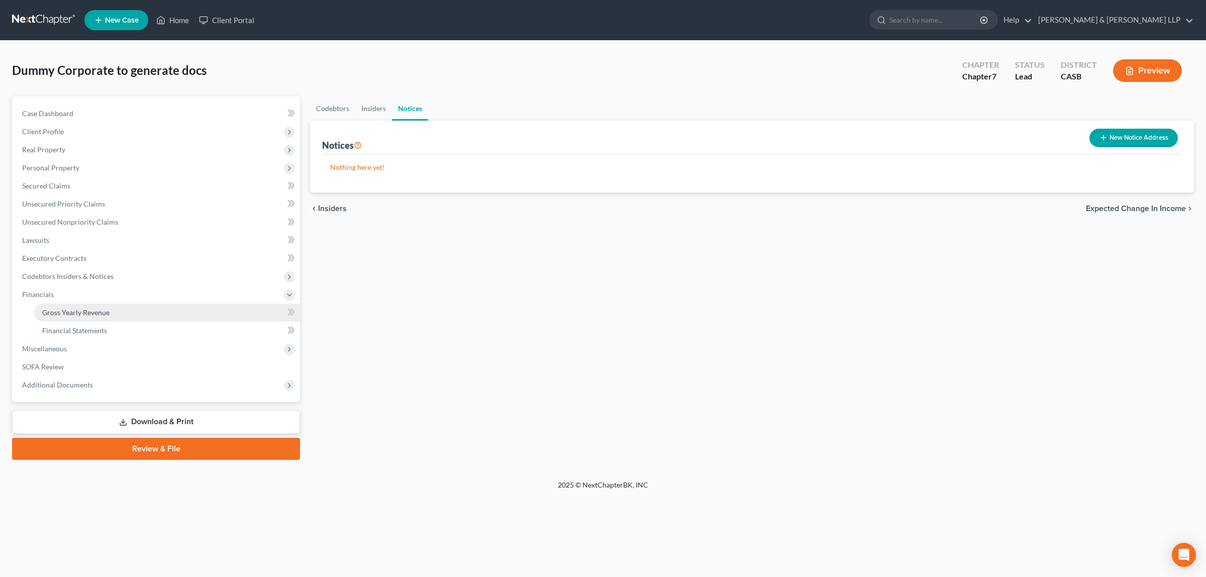
click at [86, 312] on span "Gross Yearly Revenue" at bounding box center [75, 312] width 67 height 9
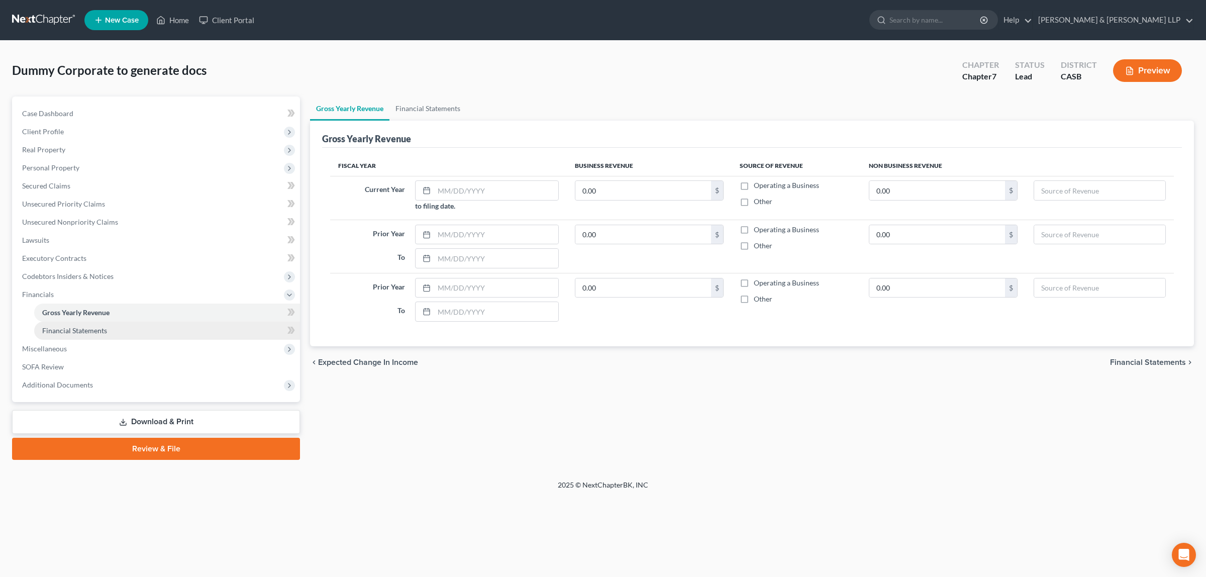
click at [87, 330] on span "Financial Statements" at bounding box center [74, 330] width 65 height 9
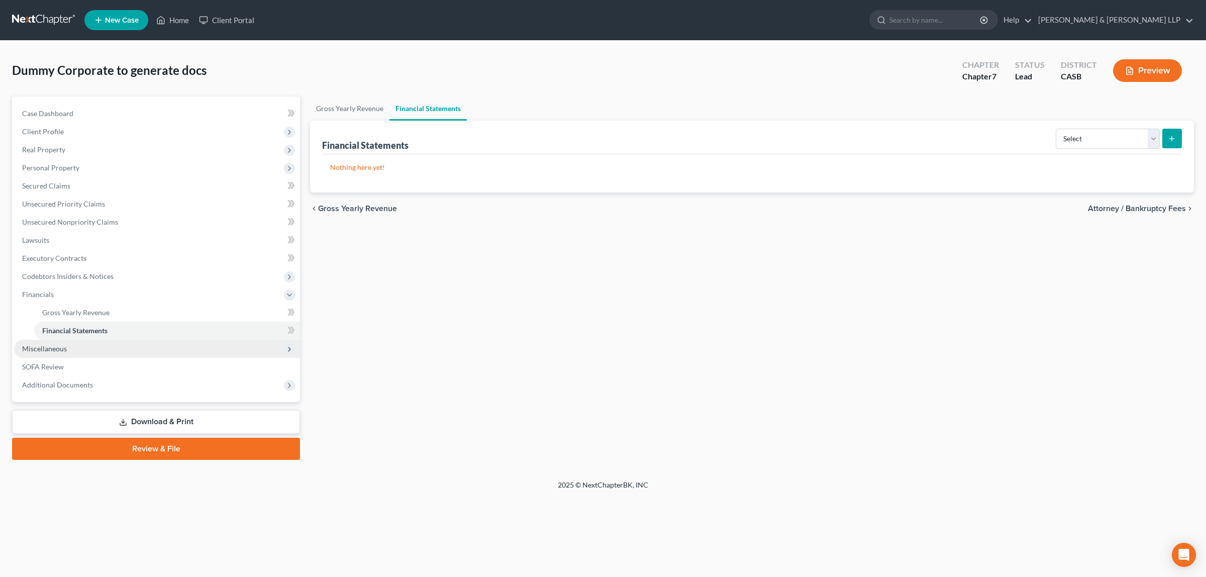
click at [59, 347] on span "Miscellaneous" at bounding box center [44, 348] width 45 height 9
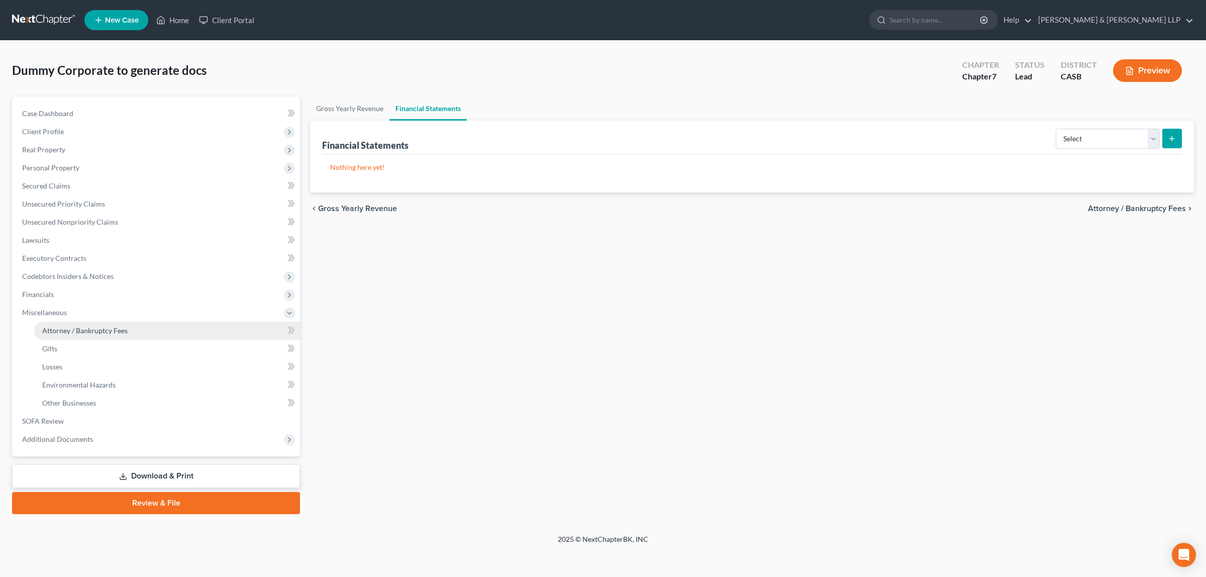
click at [84, 327] on span "Attorney / Bankruptcy Fees" at bounding box center [84, 330] width 85 height 9
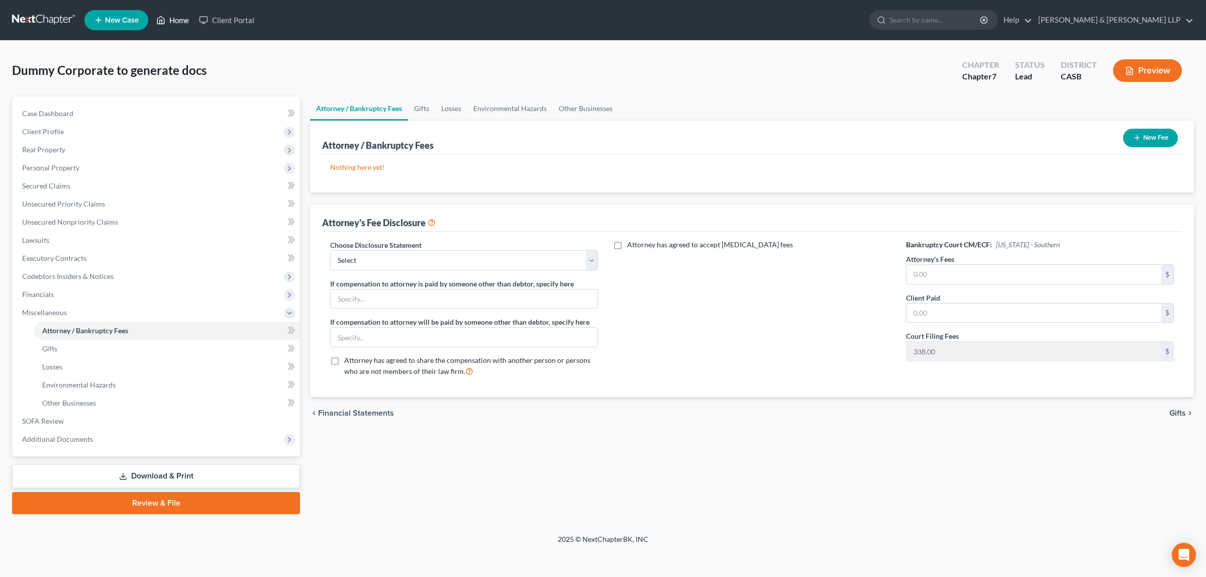
click at [179, 19] on link "Home" at bounding box center [172, 20] width 43 height 18
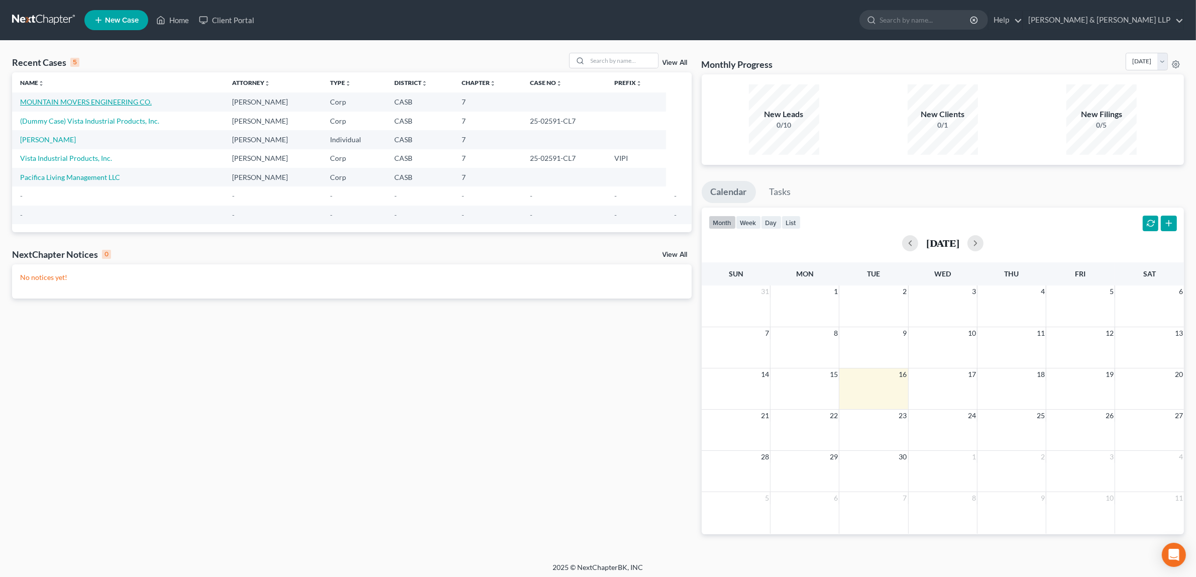
click at [111, 101] on link "MOUNTAIN MOVERS ENGINEERING CO." at bounding box center [86, 101] width 132 height 9
select select "10"
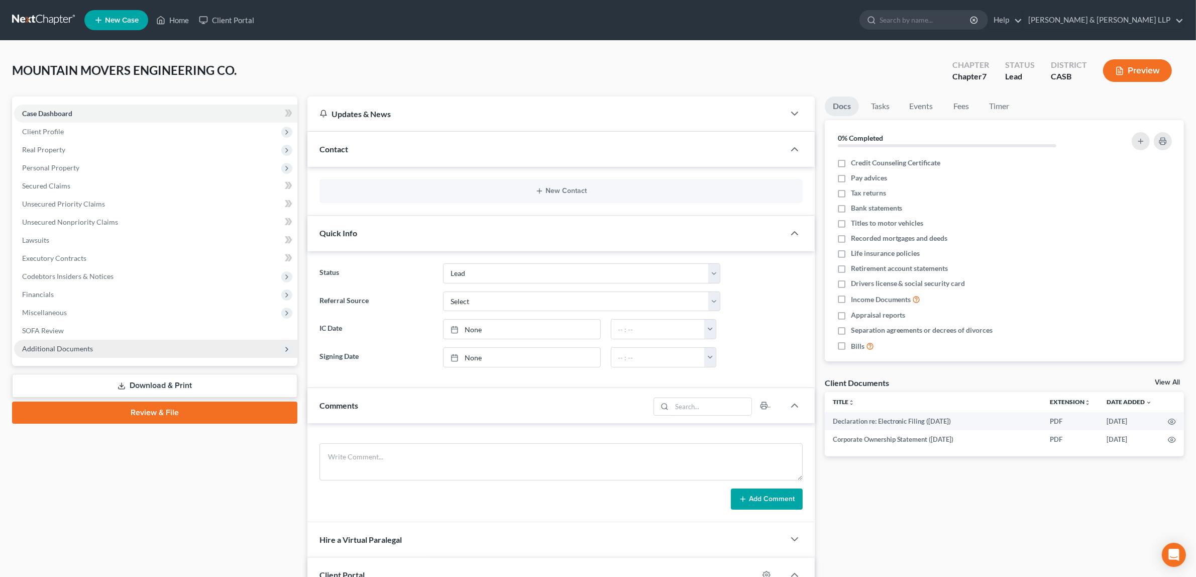
click at [84, 347] on span "Additional Documents" at bounding box center [57, 348] width 71 height 9
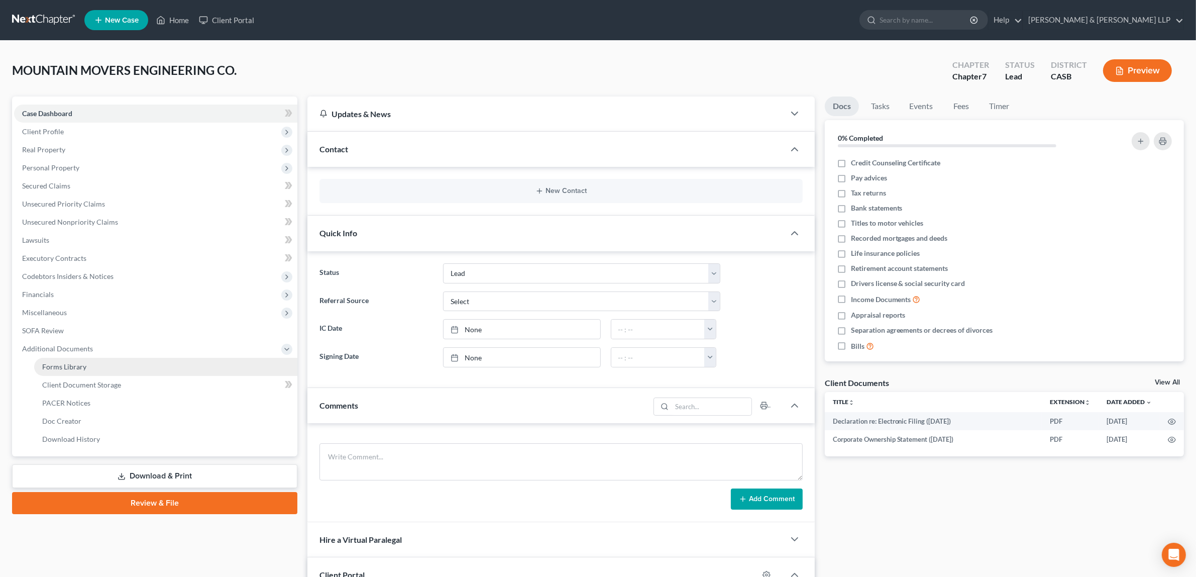
click at [81, 370] on link "Forms Library" at bounding box center [165, 367] width 263 height 18
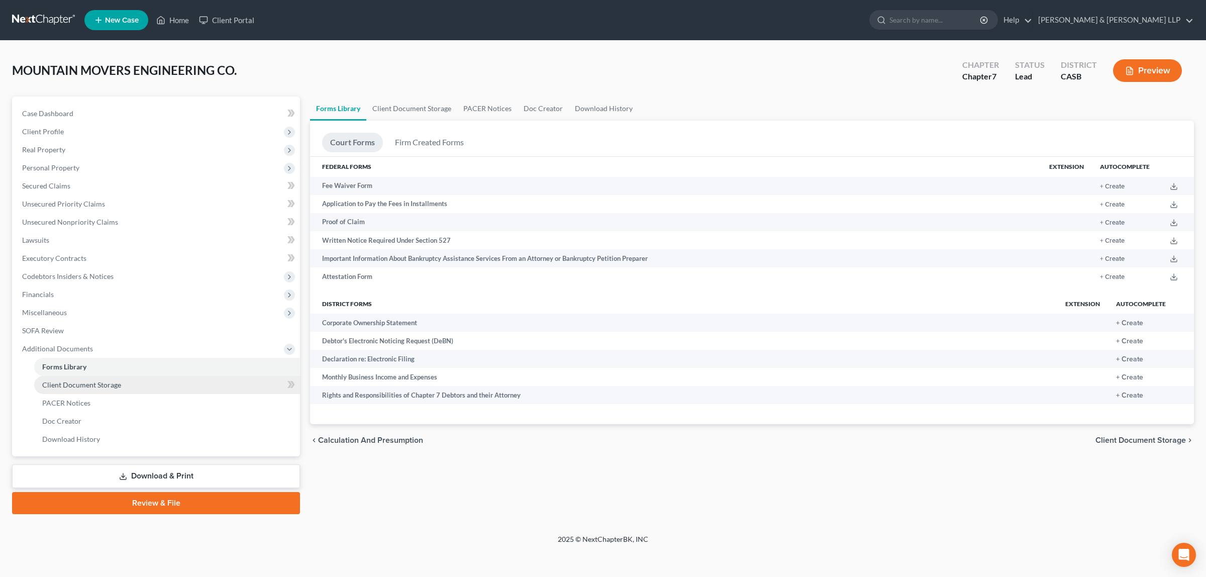
click at [79, 380] on span "Client Document Storage" at bounding box center [81, 384] width 79 height 9
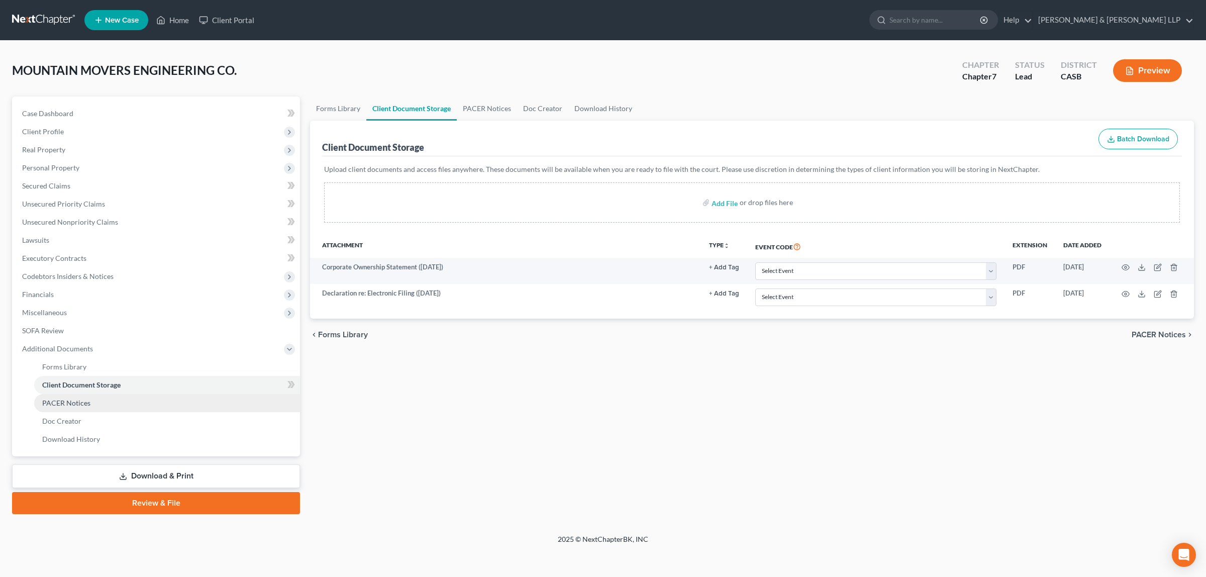
click at [73, 405] on span "PACER Notices" at bounding box center [66, 402] width 48 height 9
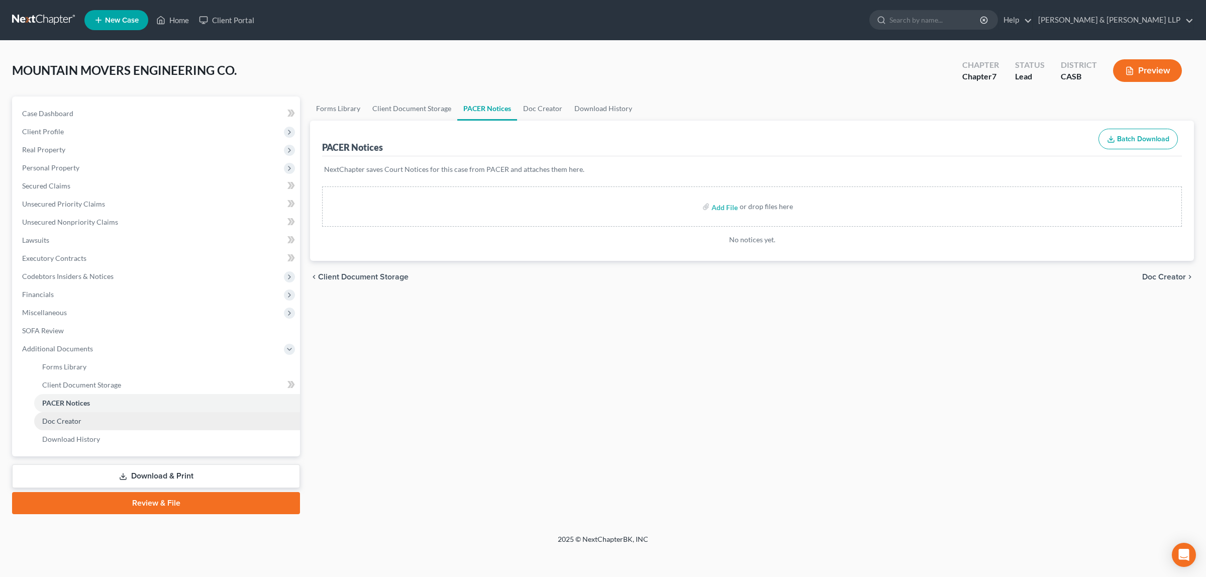
click at [76, 419] on span "Doc Creator" at bounding box center [61, 421] width 39 height 9
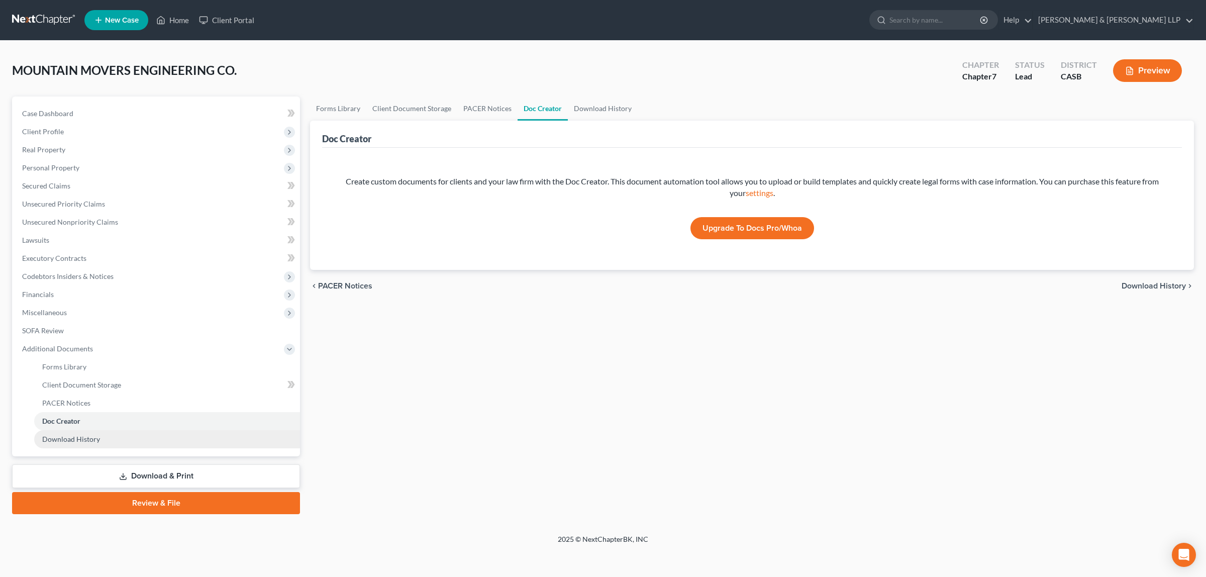
click at [67, 438] on span "Download History" at bounding box center [71, 439] width 58 height 9
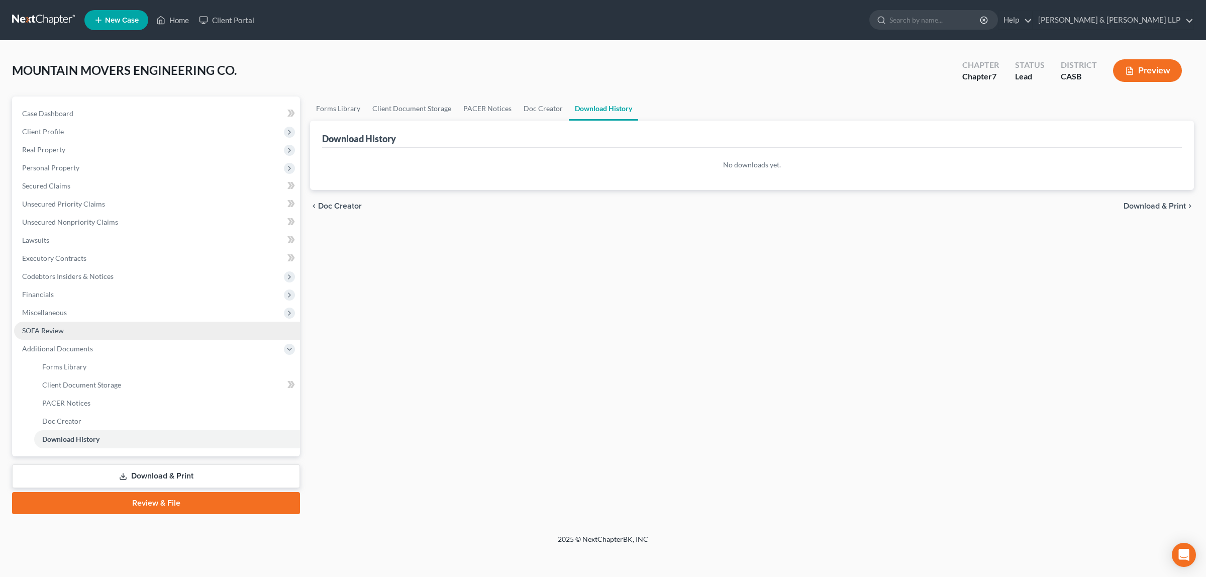
click at [31, 330] on span "SOFA Review" at bounding box center [43, 330] width 42 height 9
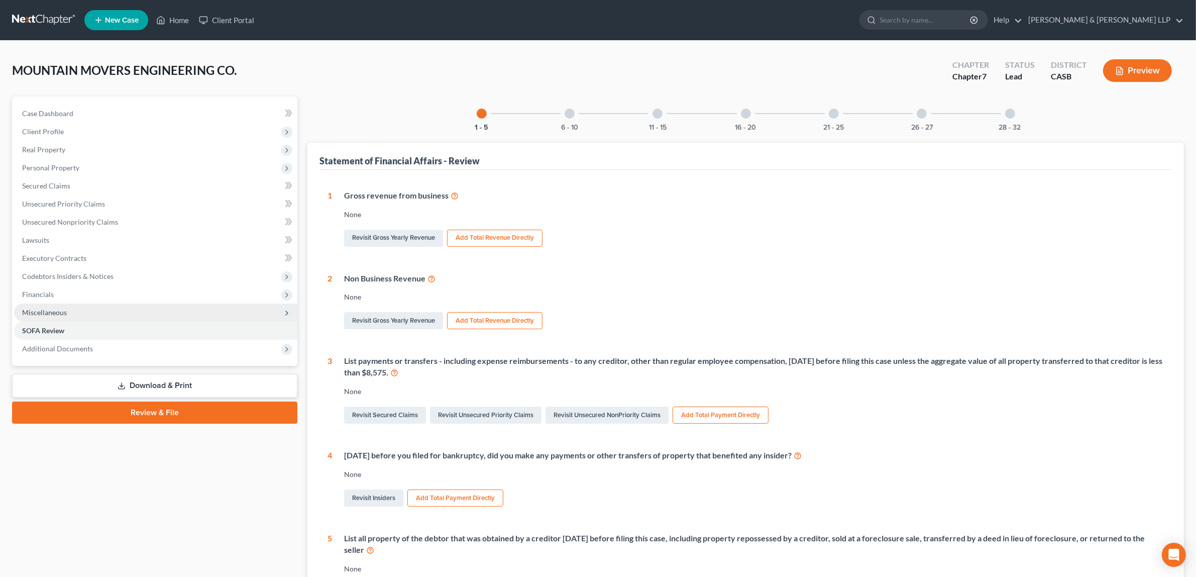
click at [41, 310] on span "Miscellaneous" at bounding box center [44, 312] width 45 height 9
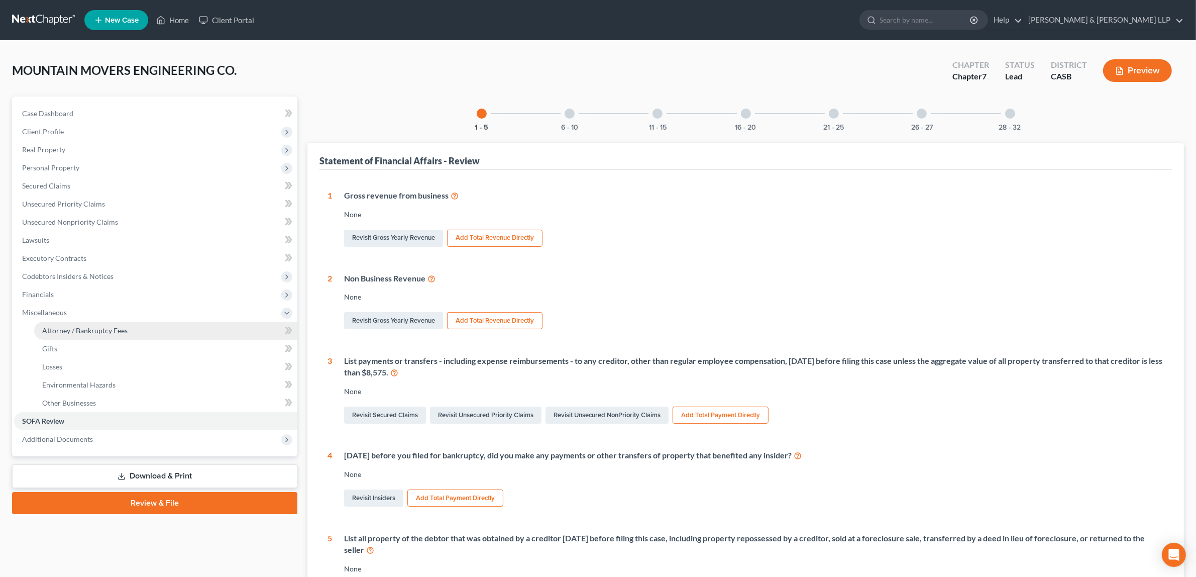
click at [61, 326] on span "Attorney / Bankruptcy Fees" at bounding box center [84, 330] width 85 height 9
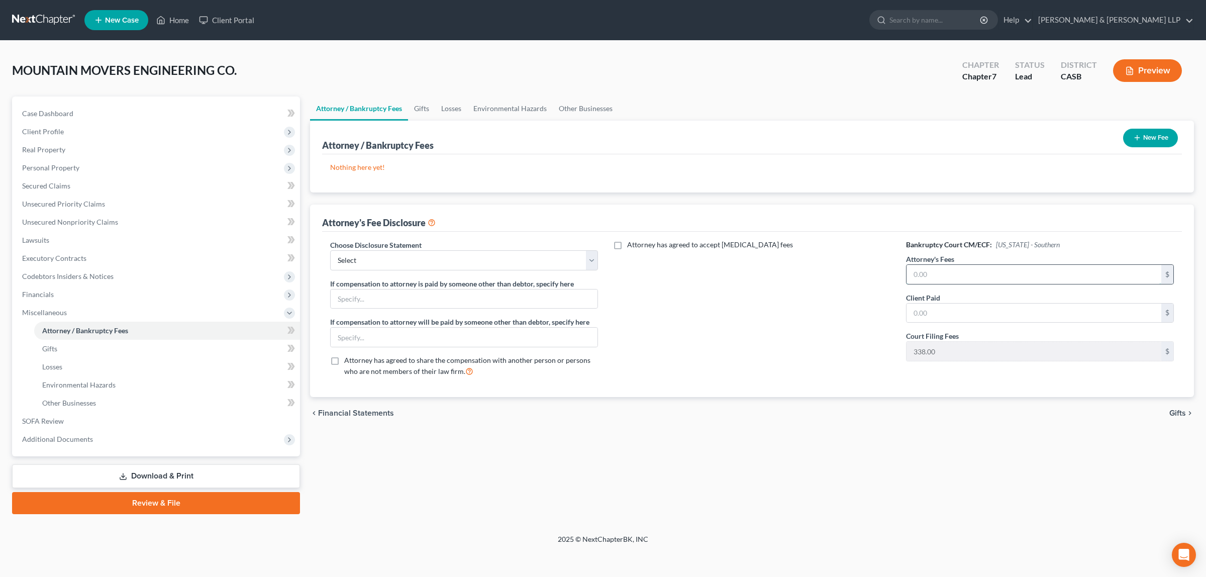
click at [1129, 266] on input "text" at bounding box center [1034, 274] width 255 height 19
type input "10,000.00"
click at [1087, 323] on div "Bankruptcy Court CM/ECF: California - Southern Attorney's Fees 10,000.00 $ Clie…" at bounding box center [1040, 312] width 288 height 145
click at [1086, 313] on input "text" at bounding box center [1034, 313] width 255 height 19
type input "10,338.00"
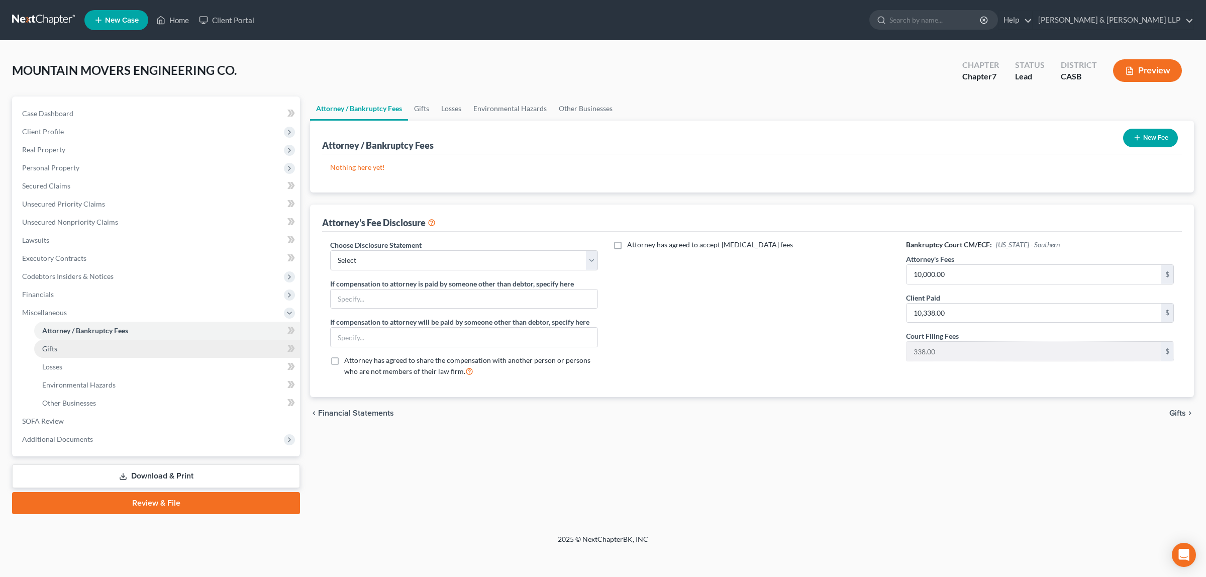
click at [53, 342] on link "Gifts" at bounding box center [167, 349] width 266 height 18
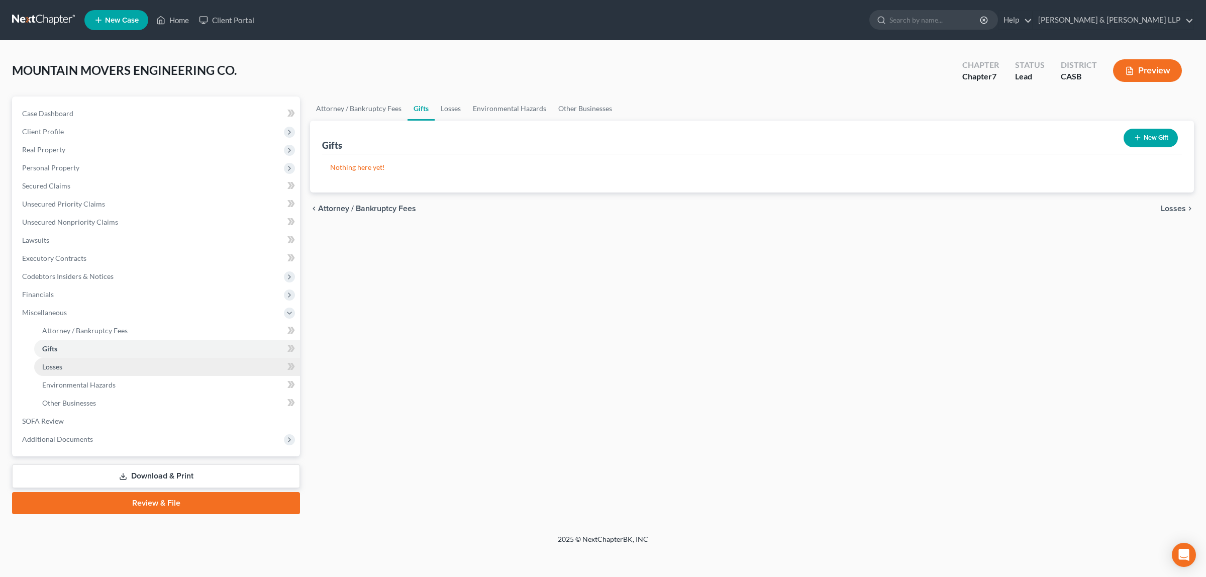
click at [56, 364] on span "Losses" at bounding box center [52, 366] width 20 height 9
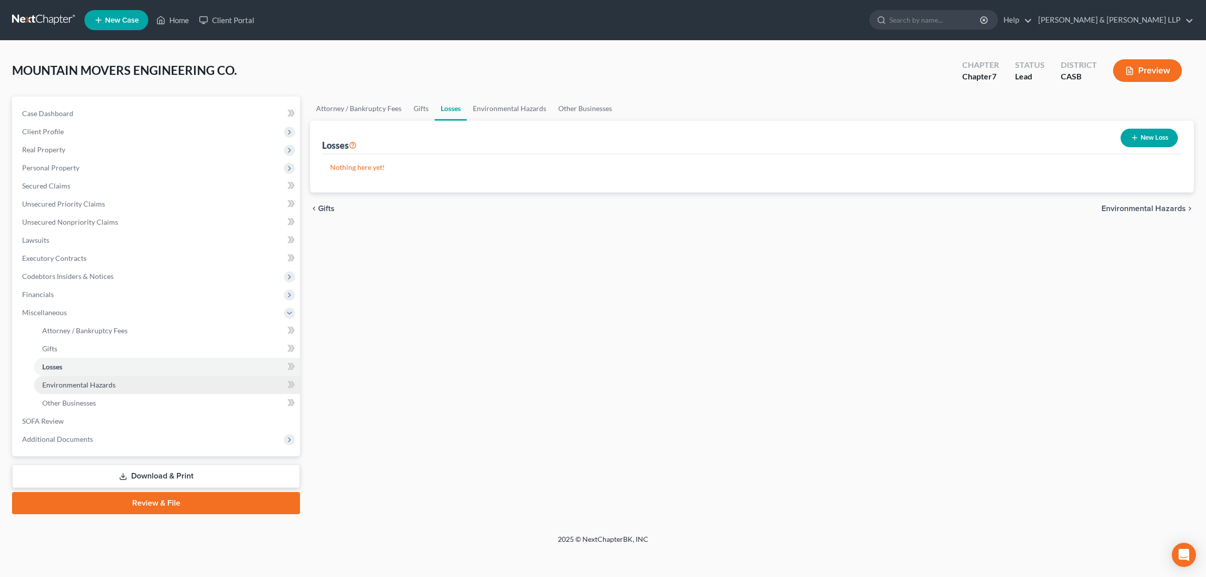
click at [59, 383] on span "Environmental Hazards" at bounding box center [78, 384] width 73 height 9
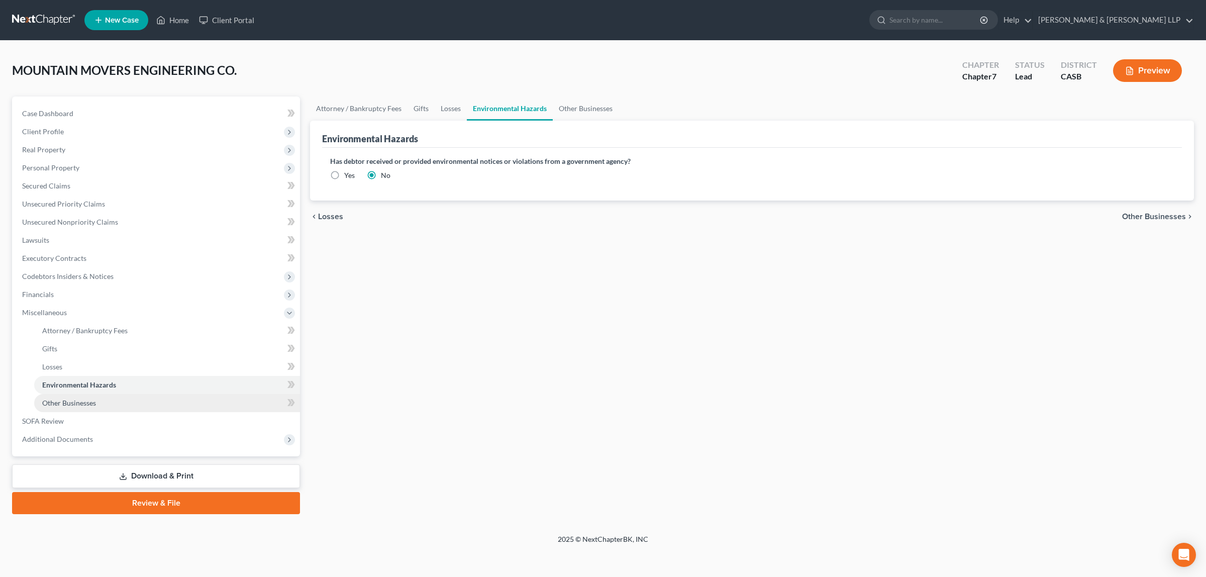
click at [61, 401] on span "Other Businesses" at bounding box center [69, 402] width 54 height 9
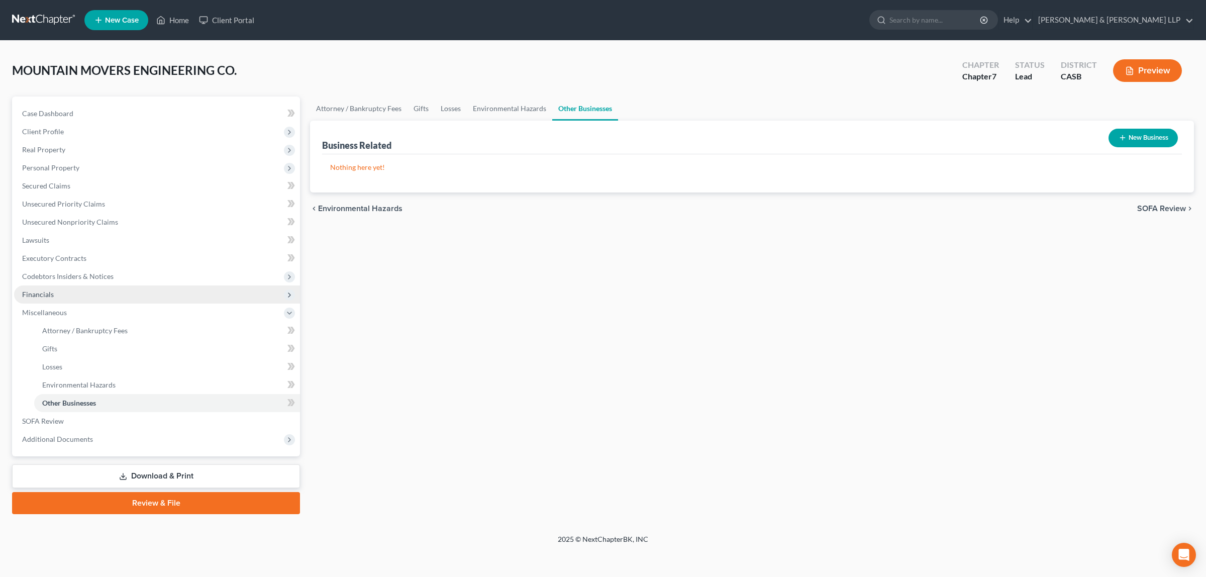
click at [29, 302] on span "Financials" at bounding box center [157, 294] width 286 height 18
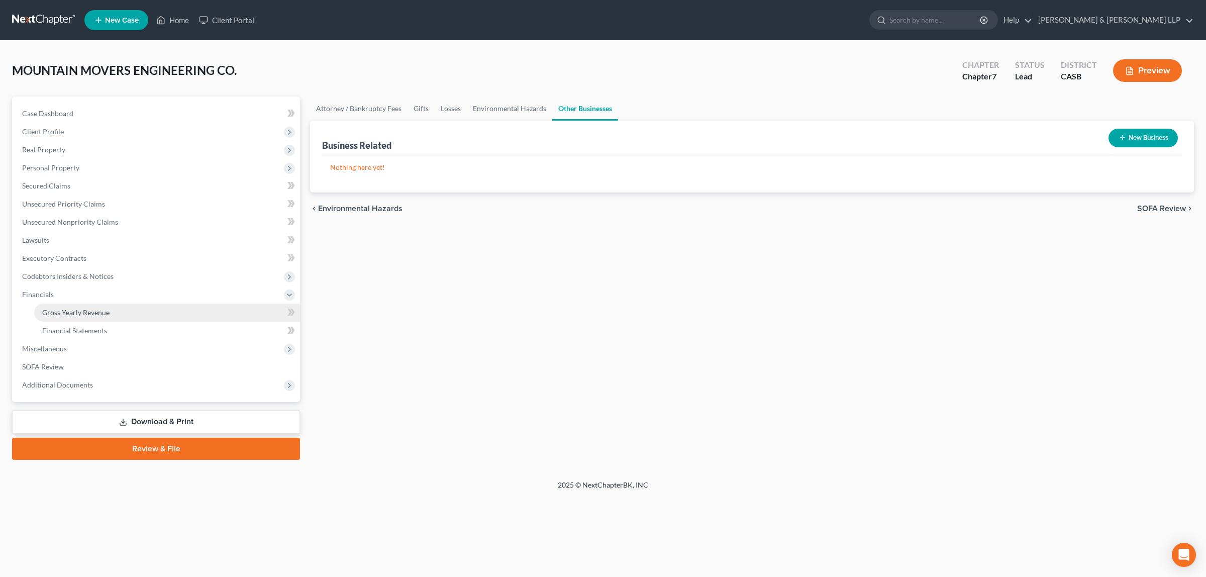
click at [53, 308] on span "Gross Yearly Revenue" at bounding box center [75, 312] width 67 height 9
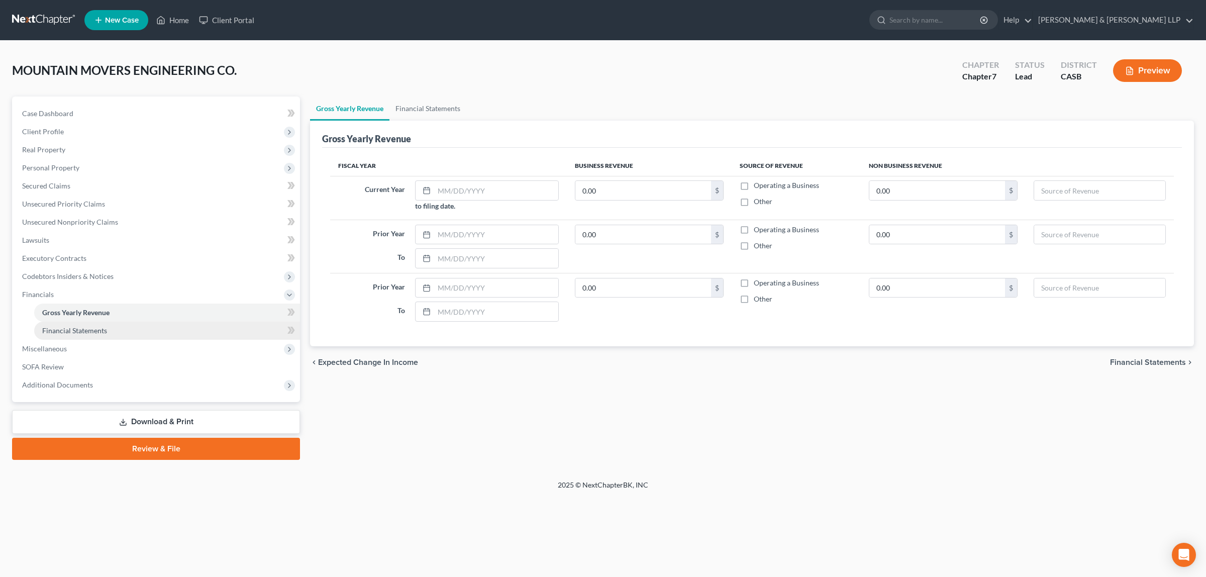
click at [65, 325] on link "Financial Statements" at bounding box center [167, 331] width 266 height 18
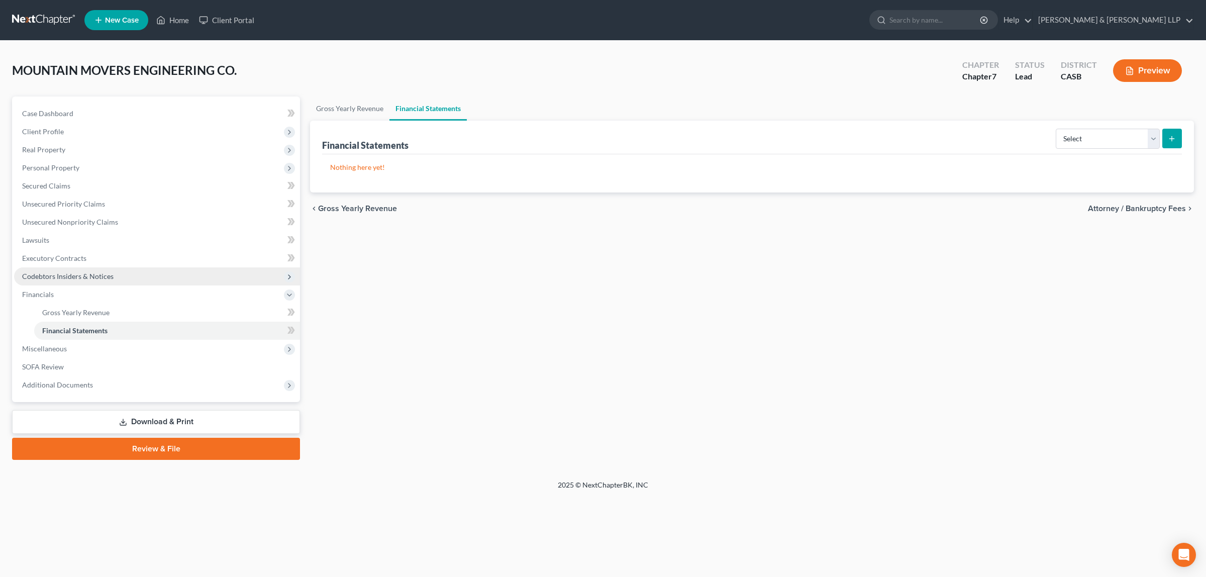
click at [58, 277] on span "Codebtors Insiders & Notices" at bounding box center [67, 276] width 91 height 9
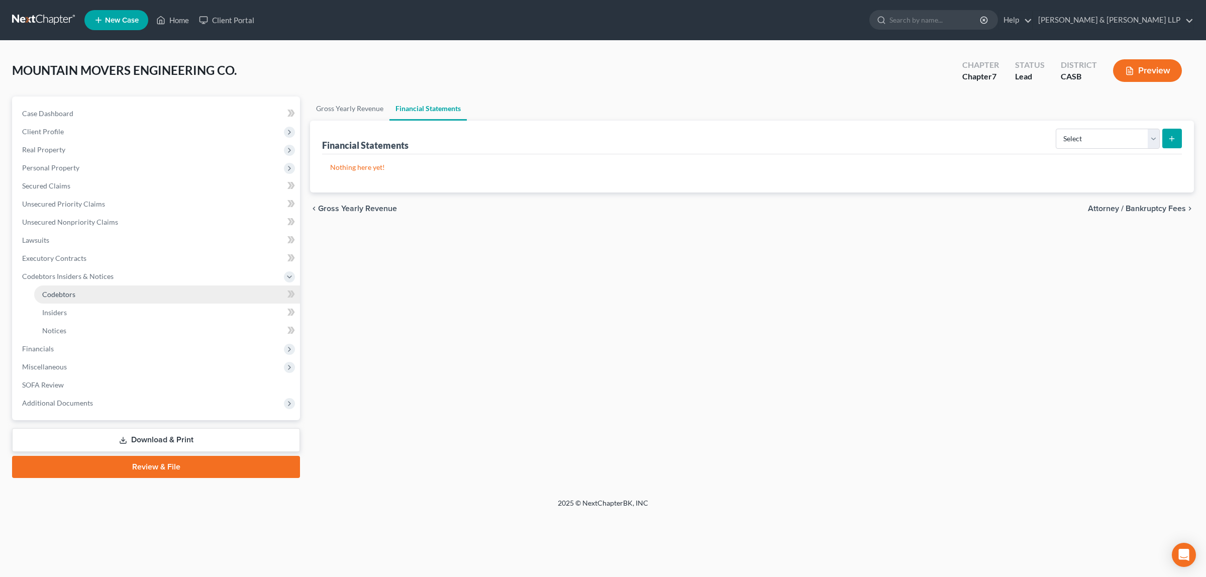
click at [58, 286] on link "Codebtors" at bounding box center [167, 294] width 266 height 18
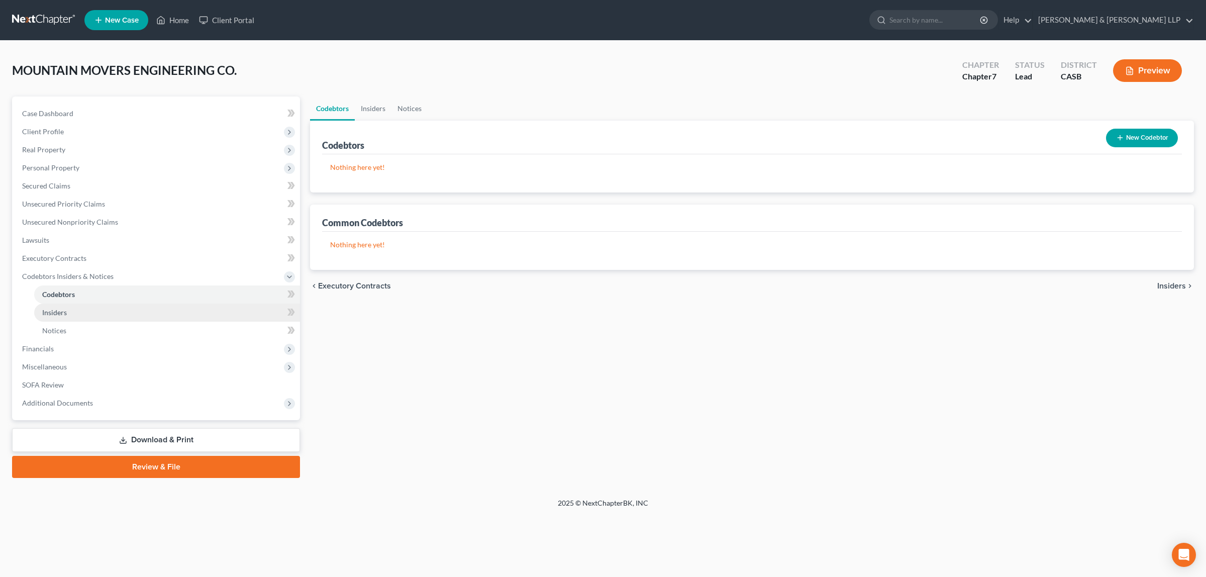
click at [61, 308] on span "Insiders" at bounding box center [54, 312] width 25 height 9
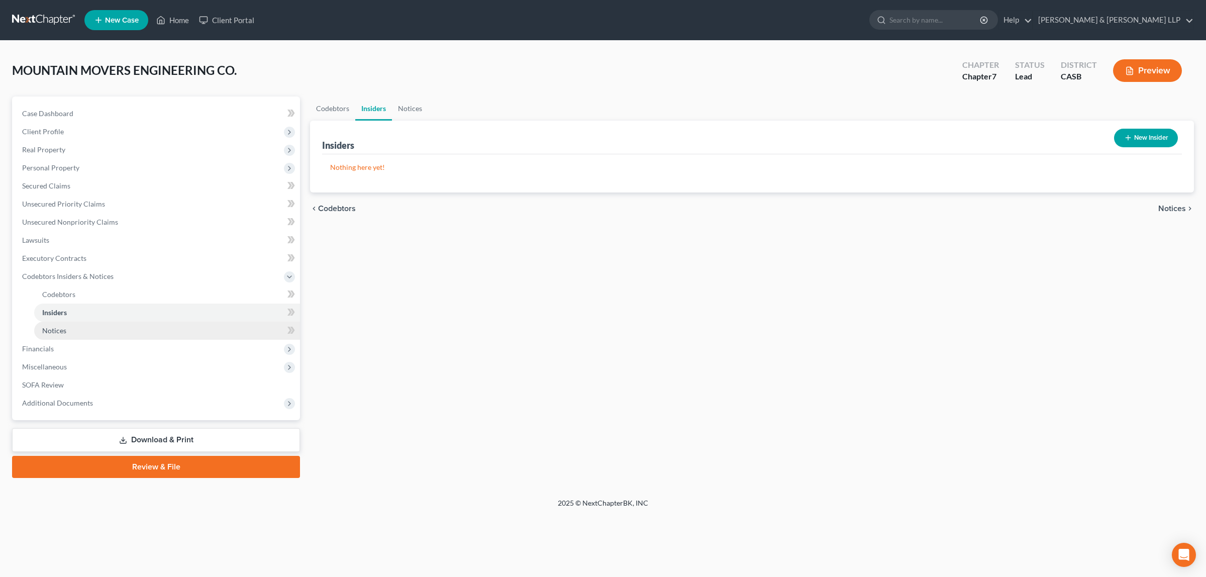
click at [61, 331] on span "Notices" at bounding box center [54, 330] width 24 height 9
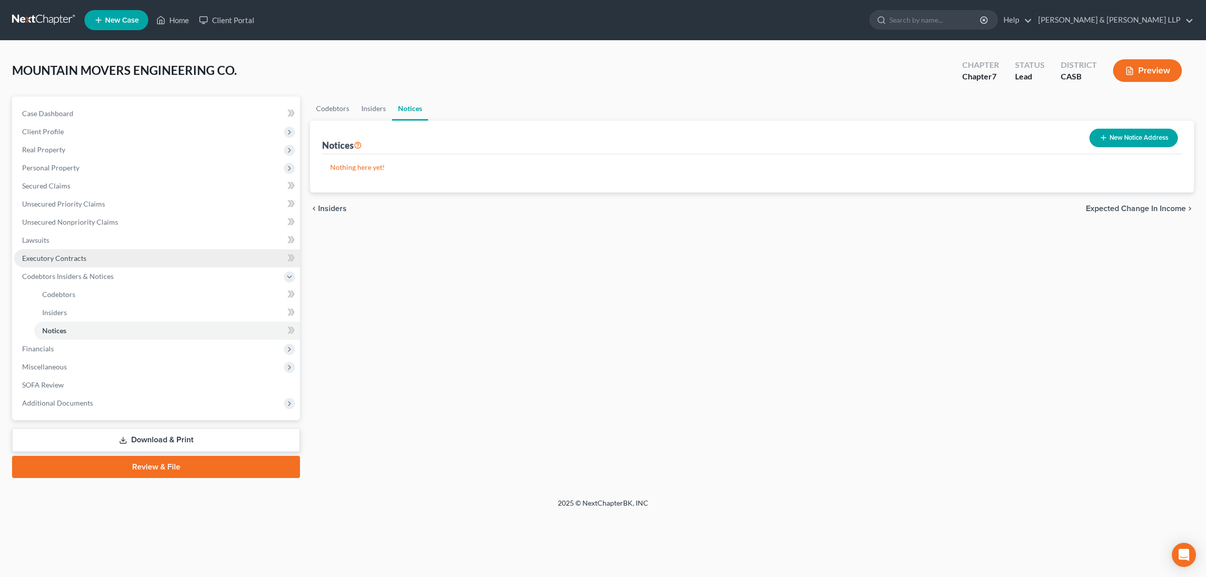
click at [47, 260] on span "Executory Contracts" at bounding box center [54, 258] width 64 height 9
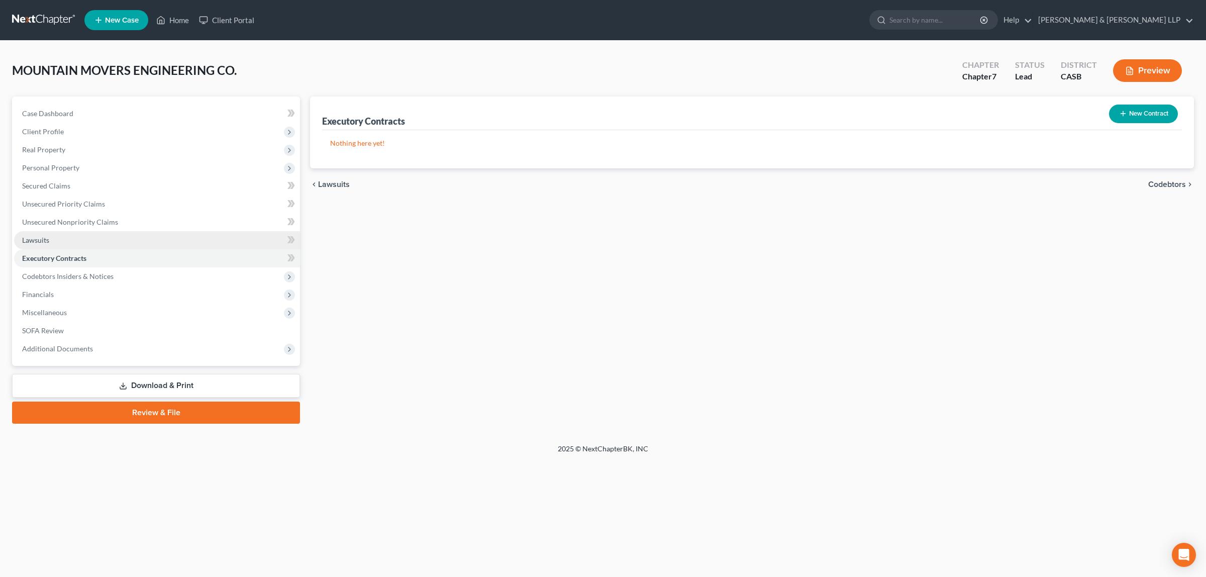
click at [44, 242] on span "Lawsuits" at bounding box center [35, 240] width 27 height 9
click at [89, 229] on link "Unsecured Nonpriority Claims" at bounding box center [157, 222] width 286 height 18
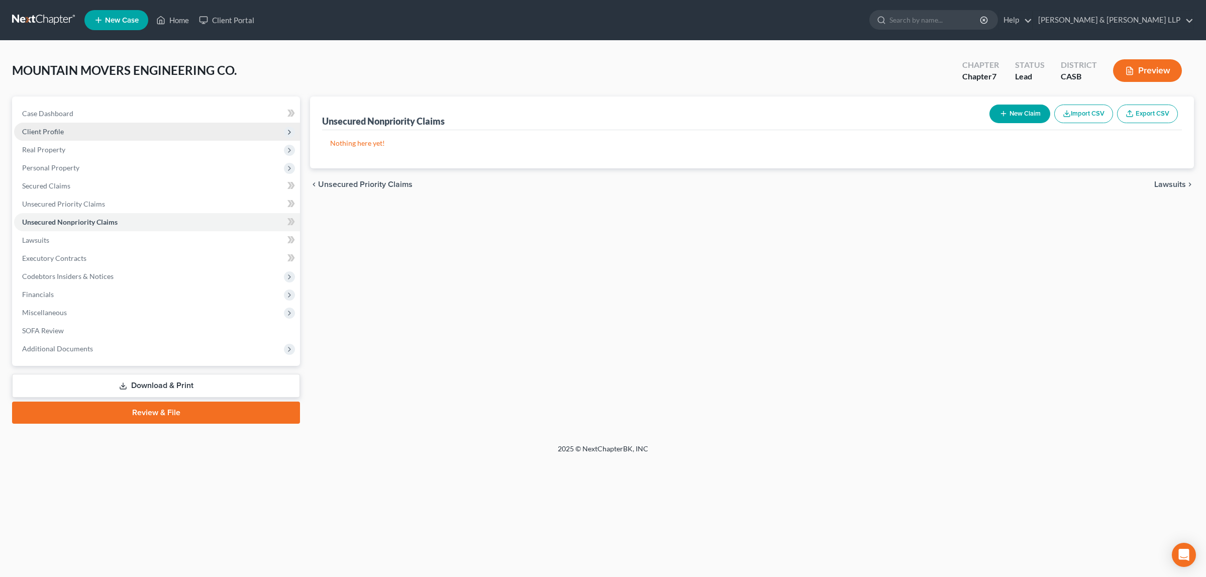
click at [58, 133] on span "Client Profile" at bounding box center [43, 131] width 42 height 9
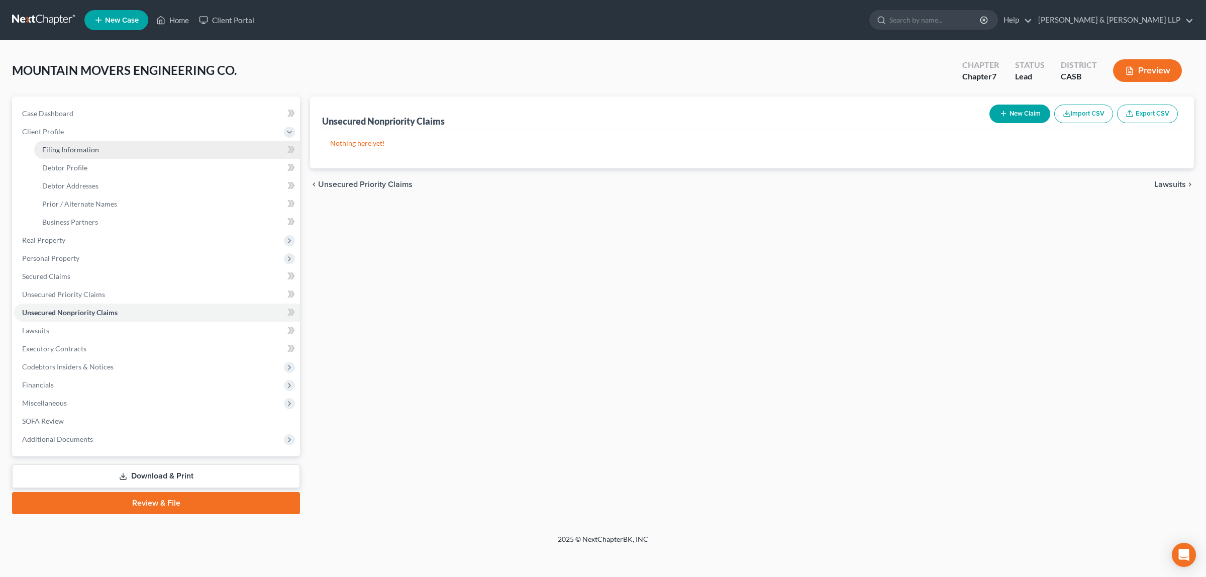
click at [89, 151] on span "Filing Information" at bounding box center [70, 149] width 57 height 9
select select "3"
select select "2"
select select "0"
select select "10"
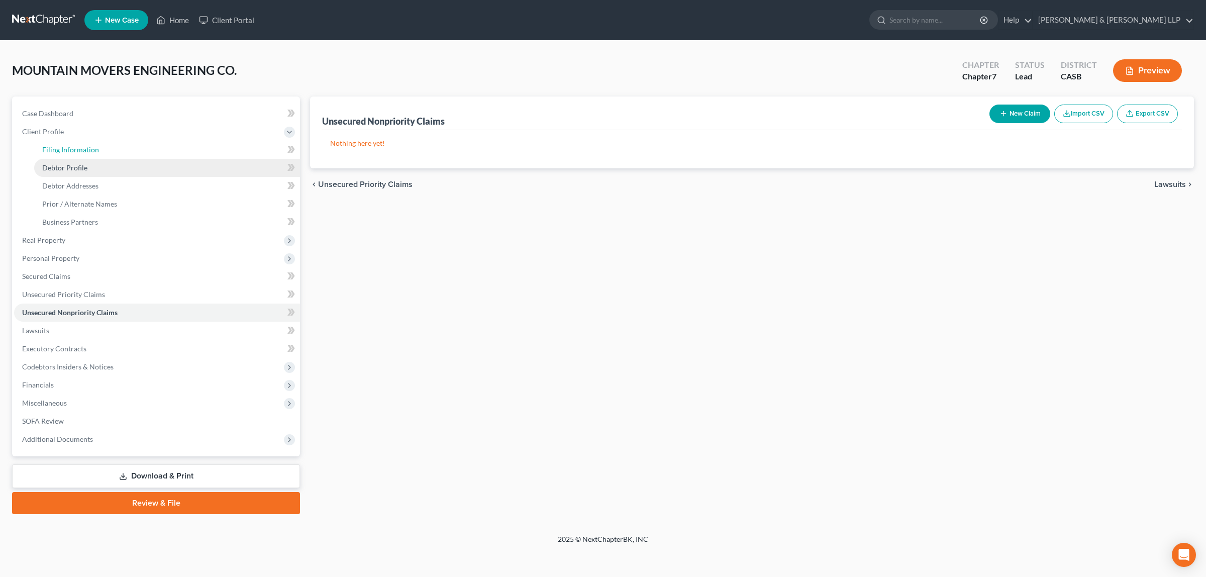
select select "0"
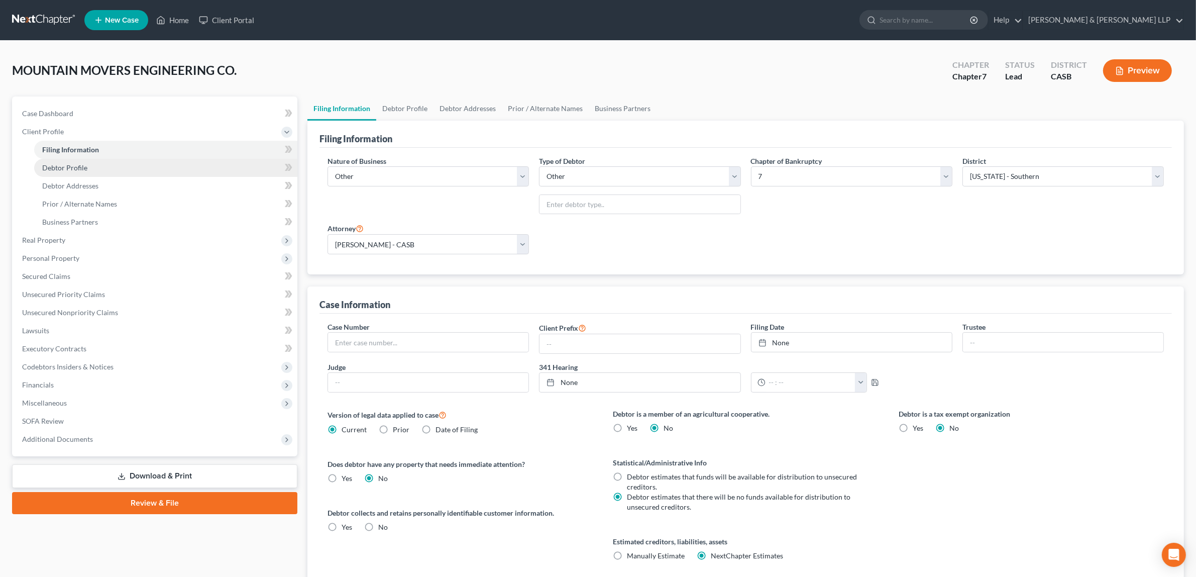
click at [94, 166] on link "Debtor Profile" at bounding box center [165, 168] width 263 height 18
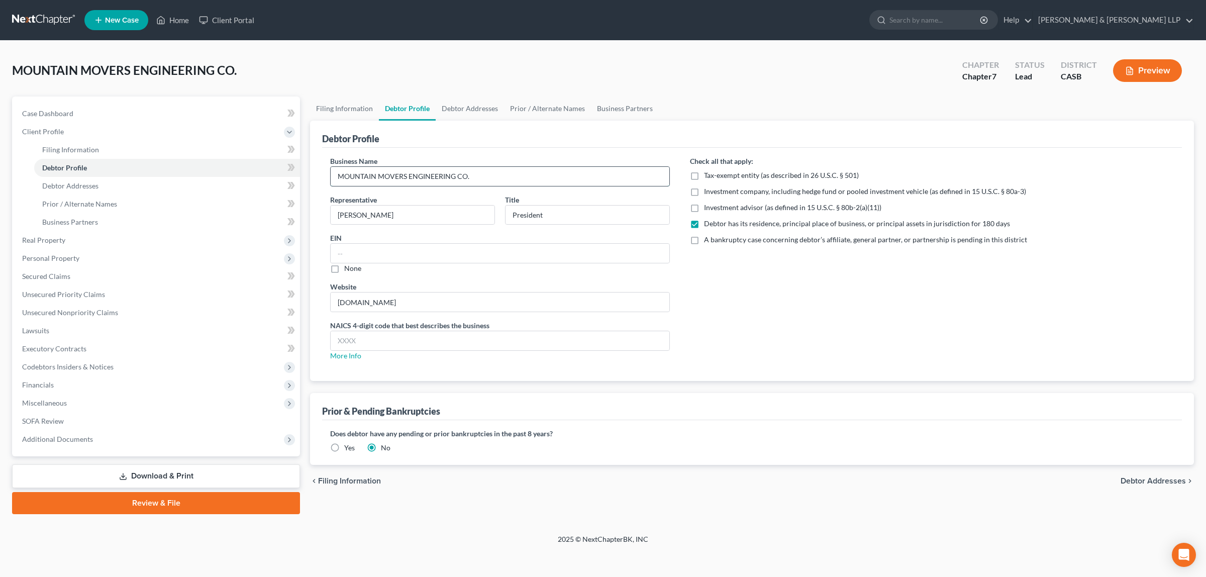
click at [343, 177] on input "MOUNTAIN MOVERS ENGINEERING CO." at bounding box center [500, 176] width 339 height 19
type input "Mountain Movers Engineering Co."
click at [1159, 479] on span "Debtor Addresses" at bounding box center [1153, 481] width 65 height 8
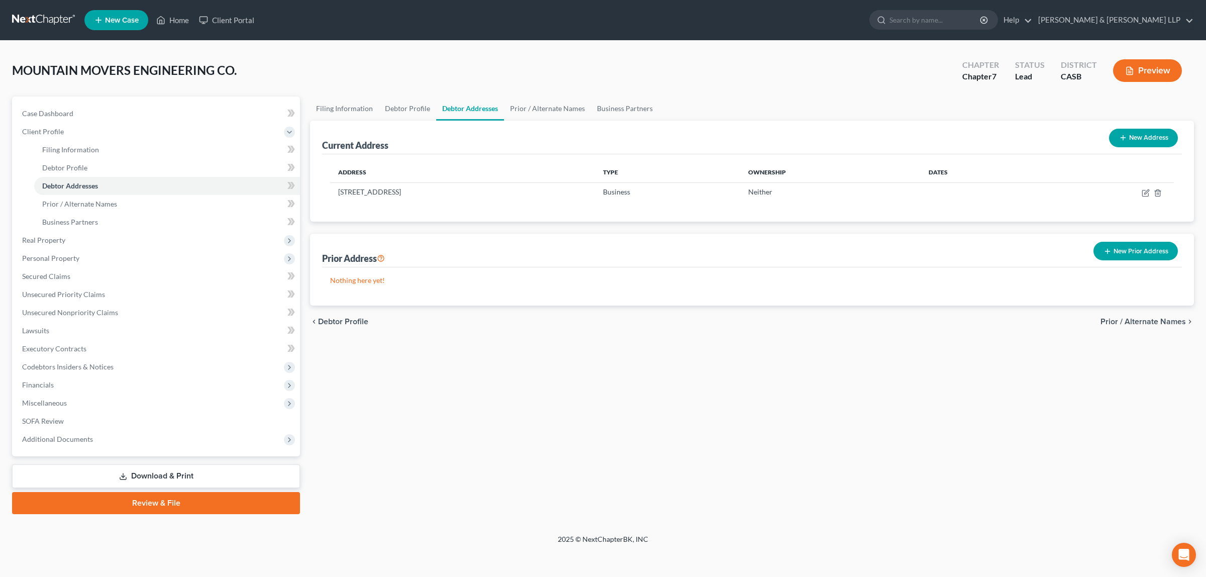
click at [1149, 76] on button "Preview" at bounding box center [1147, 70] width 69 height 23
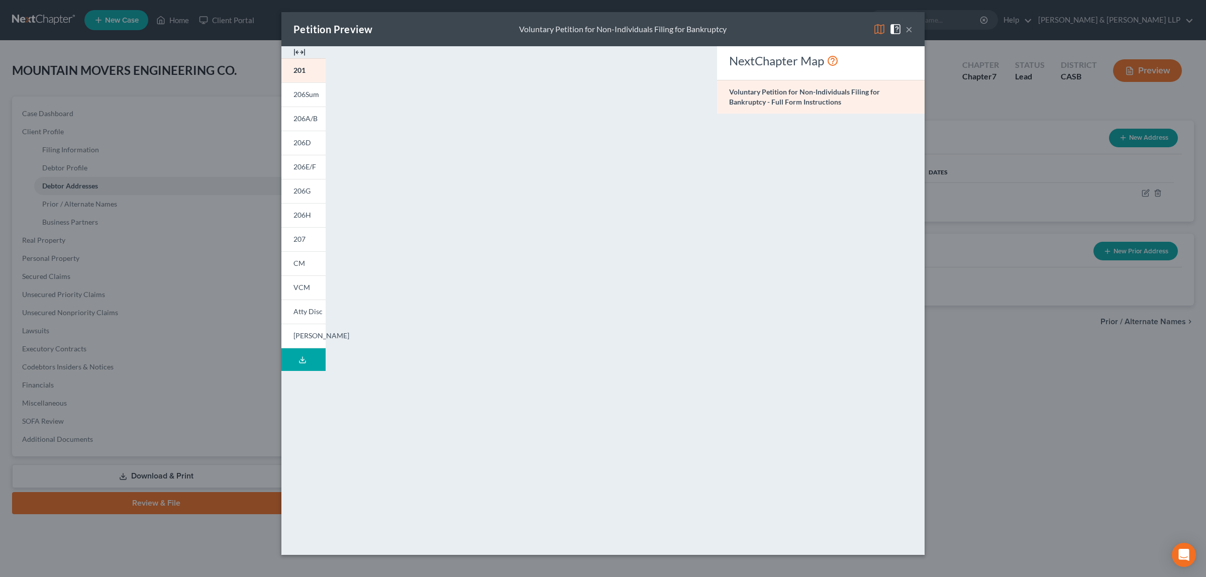
click at [907, 30] on button "×" at bounding box center [909, 29] width 7 height 12
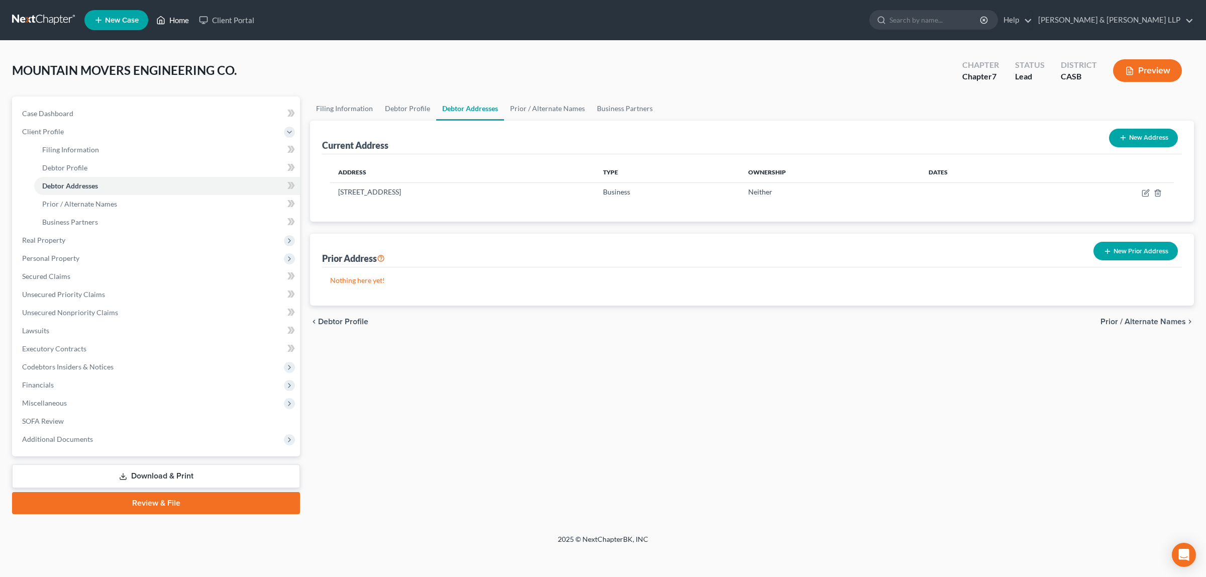
click at [165, 24] on icon at bounding box center [160, 20] width 9 height 12
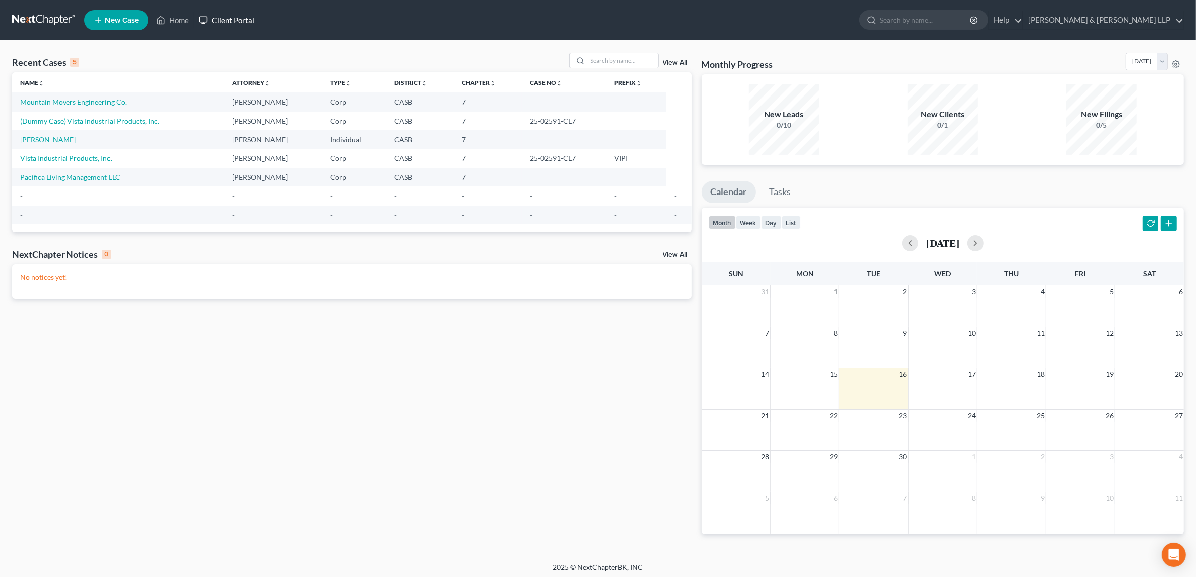
click at [228, 18] on link "Client Portal" at bounding box center [226, 20] width 65 height 18
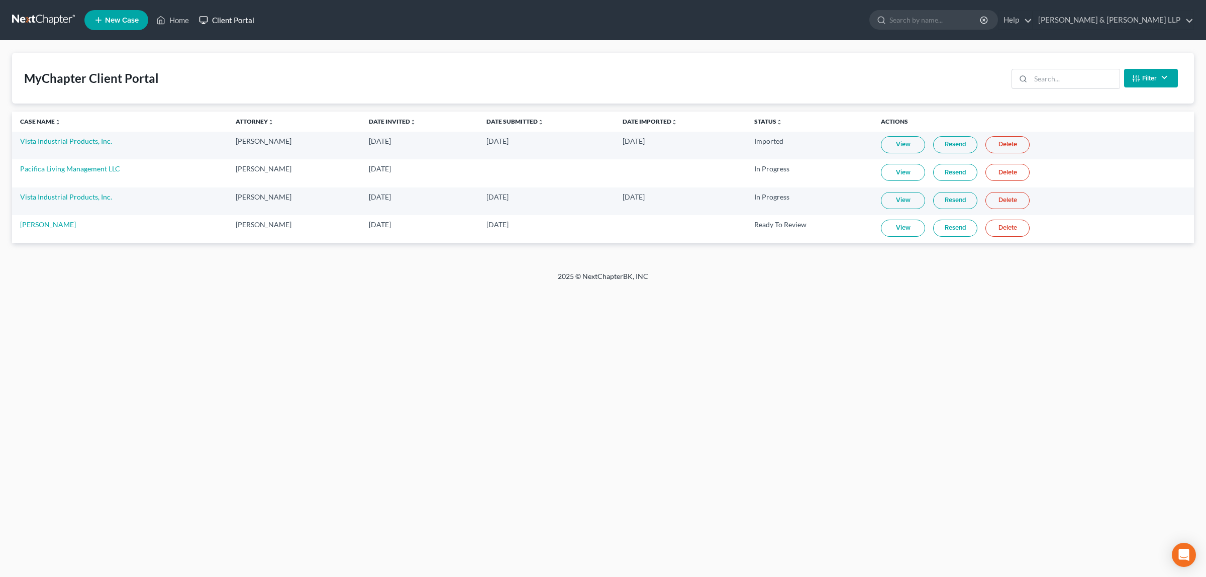
click at [230, 18] on link "Client Portal" at bounding box center [226, 20] width 65 height 18
click at [176, 21] on link "Home" at bounding box center [172, 20] width 43 height 18
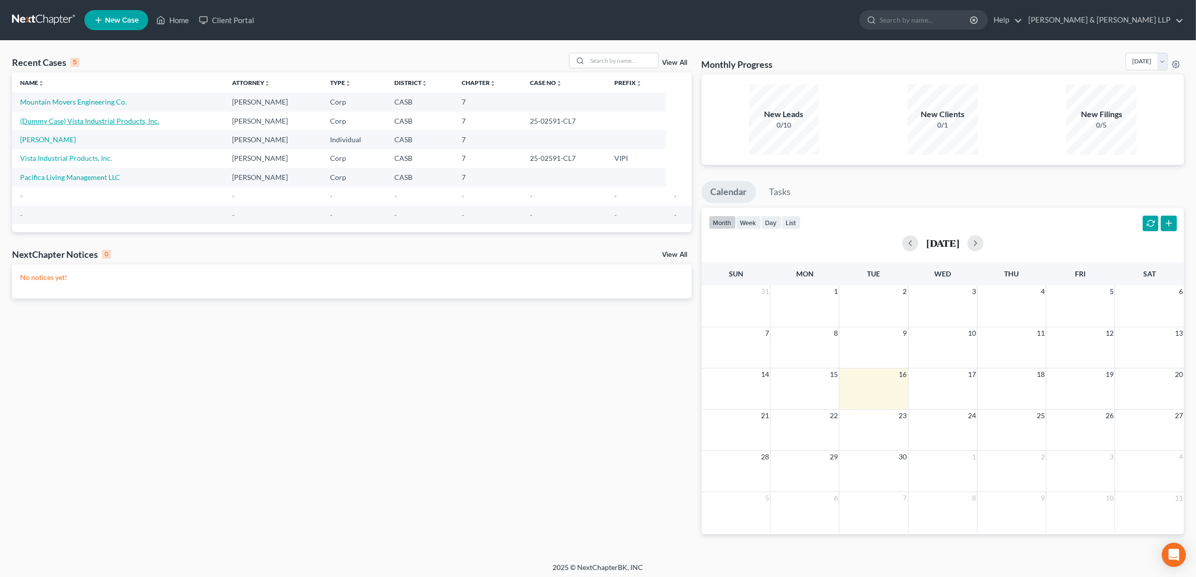
click at [98, 119] on link "(Dummy Case) Vista Industrial Products, Inc." at bounding box center [89, 121] width 139 height 9
select select "10"
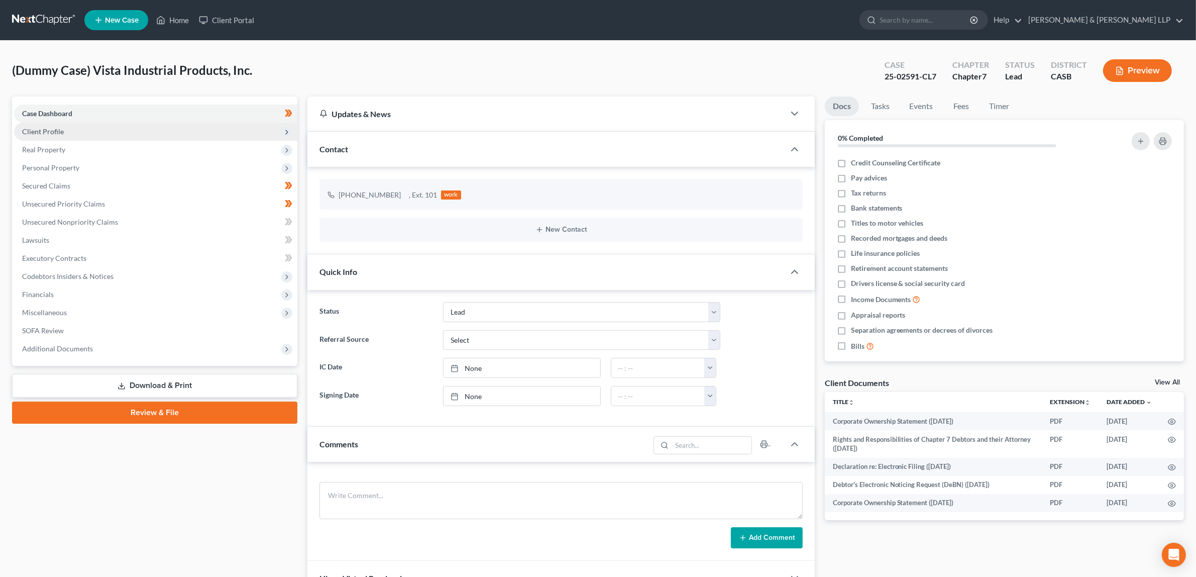
click at [79, 129] on span "Client Profile" at bounding box center [155, 132] width 283 height 18
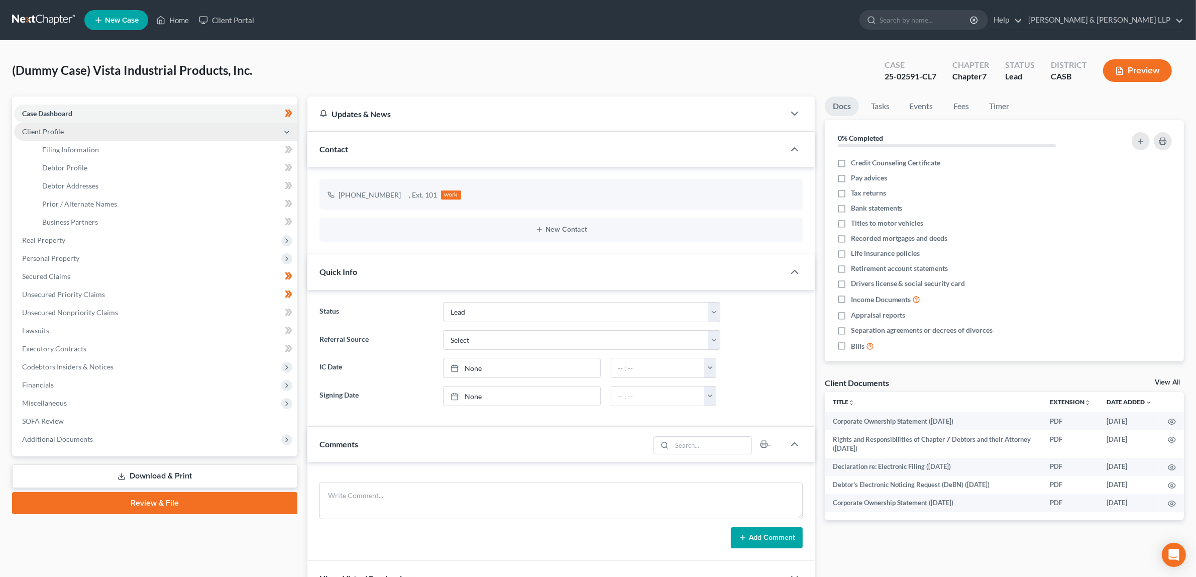
click at [80, 131] on span "Client Profile" at bounding box center [155, 132] width 283 height 18
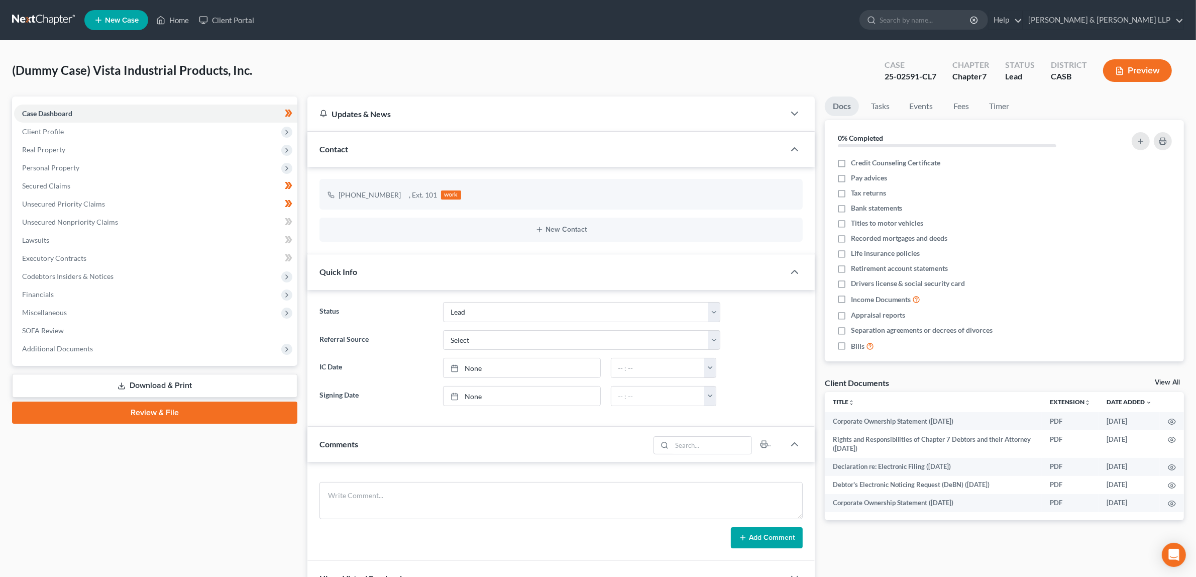
drag, startPoint x: 74, startPoint y: 150, endPoint x: 143, endPoint y: 191, distance: 80.7
click at [74, 150] on span "Filing Information" at bounding box center [70, 149] width 57 height 9
select select "3"
select select "1"
select select "0"
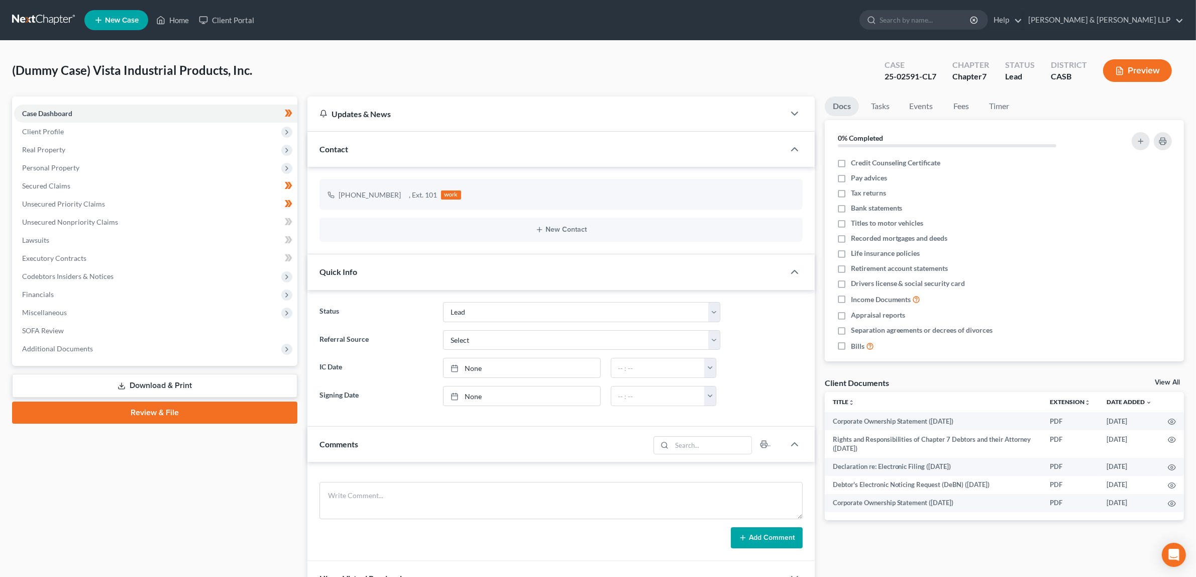
select select "10"
select select "0"
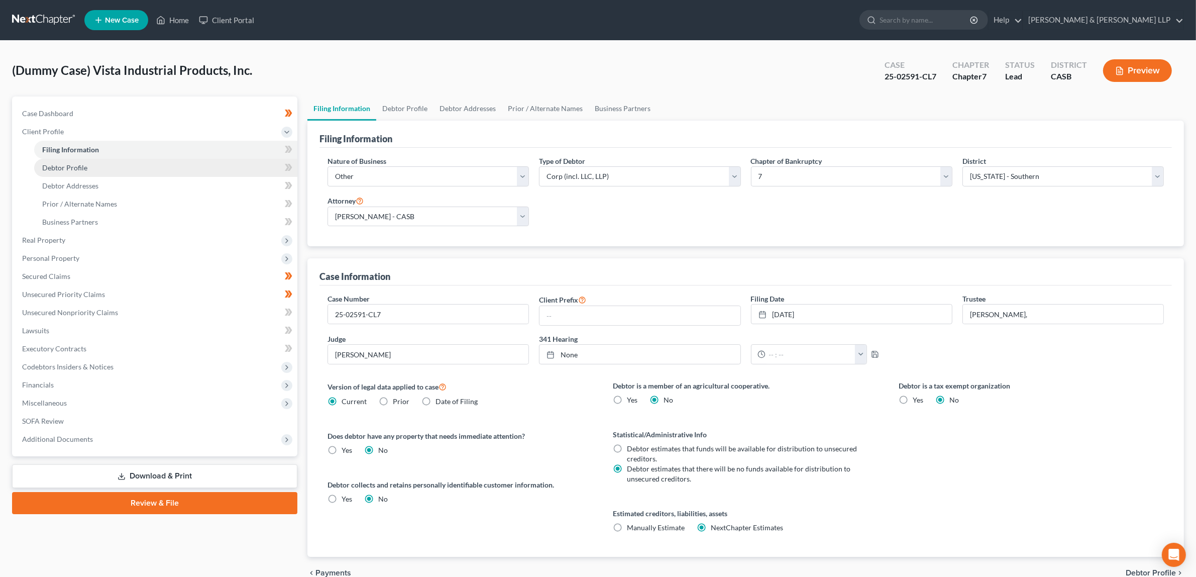
click at [89, 168] on link "Debtor Profile" at bounding box center [165, 168] width 263 height 18
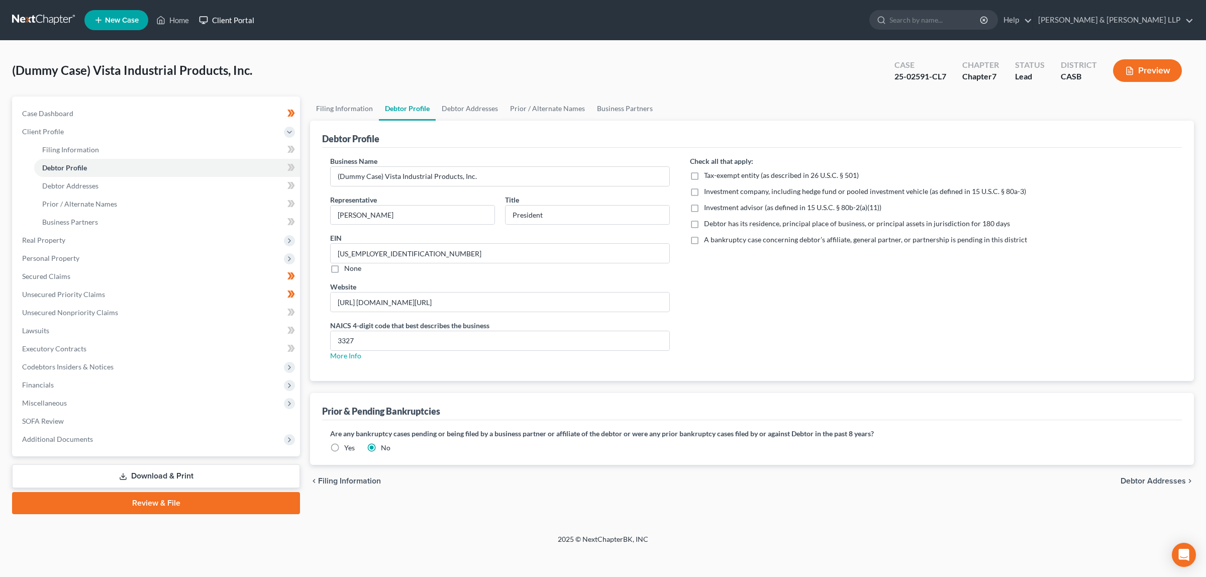
click at [219, 22] on link "Client Portal" at bounding box center [226, 20] width 65 height 18
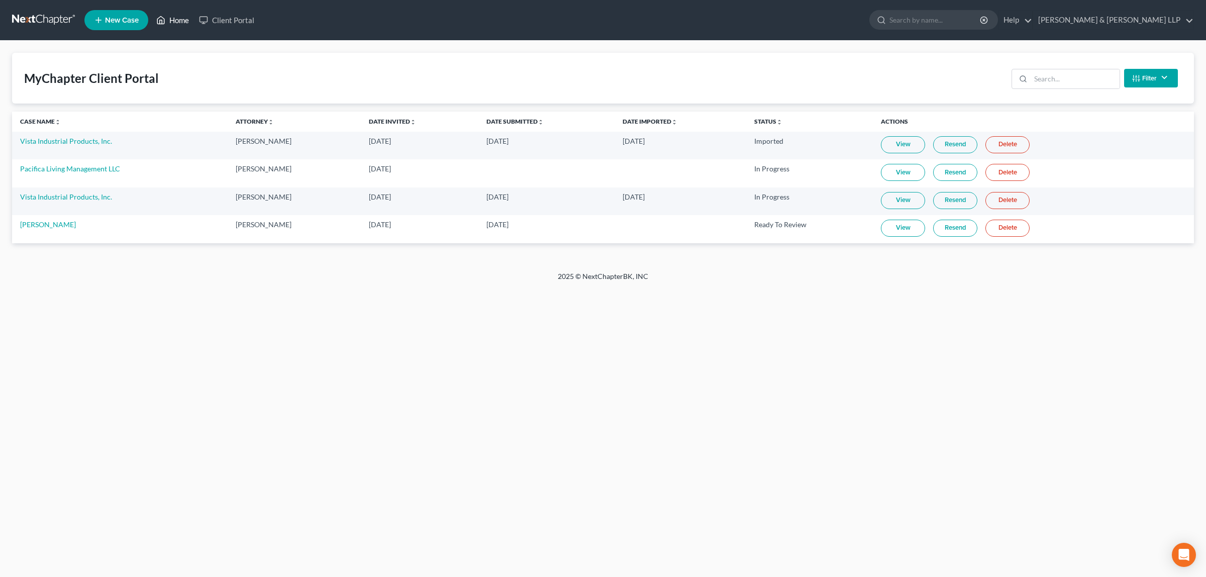
click at [177, 19] on link "Home" at bounding box center [172, 20] width 43 height 18
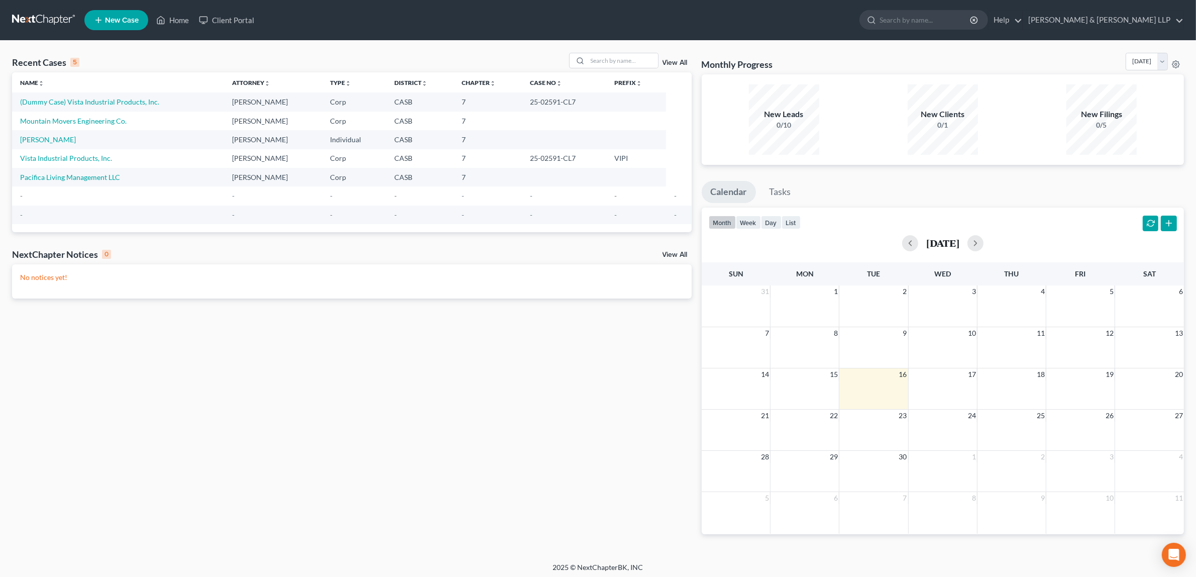
click at [163, 121] on td "Mountain Movers Engineering Co." at bounding box center [118, 121] width 212 height 19
click at [115, 121] on link "Mountain Movers Engineering Co." at bounding box center [73, 121] width 107 height 9
select select "10"
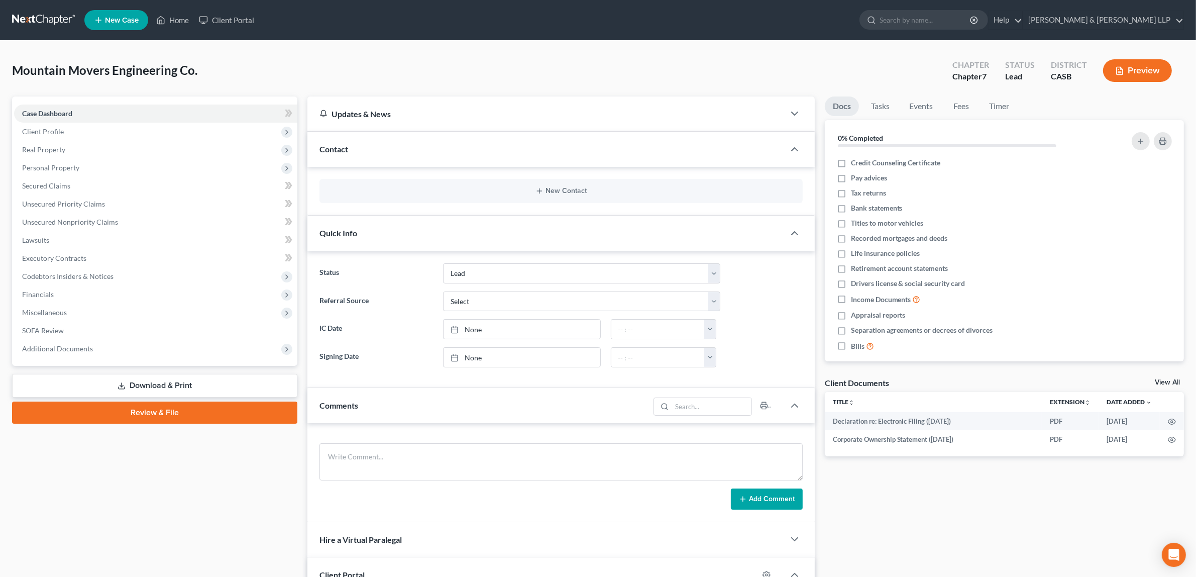
scroll to position [249, 0]
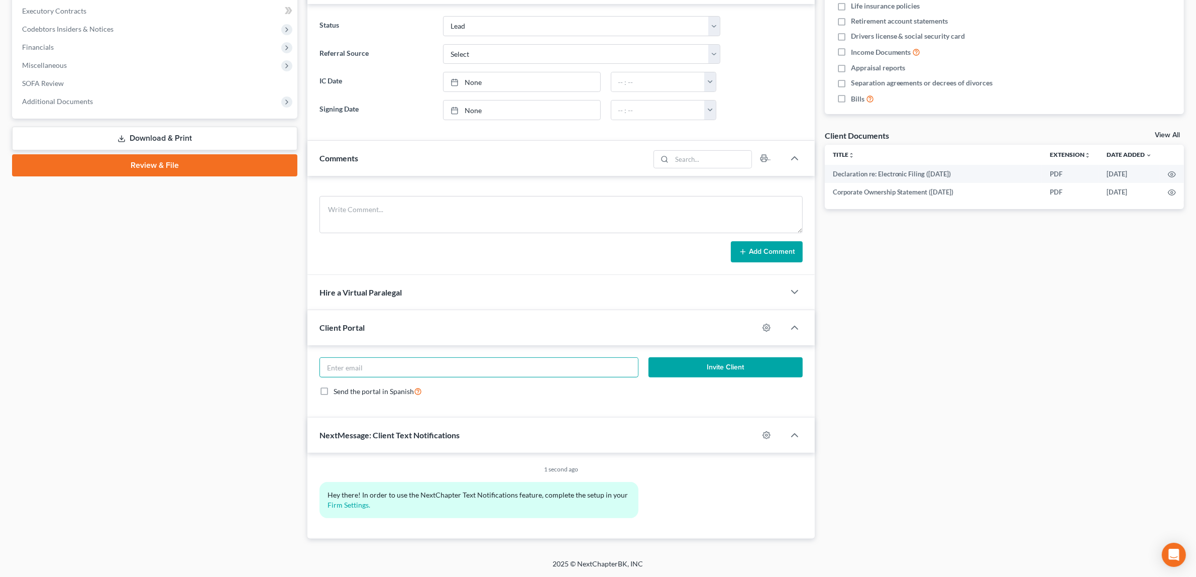
drag, startPoint x: 392, startPoint y: 368, endPoint x: 518, endPoint y: 427, distance: 138.7
click at [392, 368] on input "email" at bounding box center [479, 367] width 318 height 19
paste input "Eli@mountainmoverseng.com"
type input "Eli@mountainmoverseng.com"
click at [708, 367] on button "Invite Client" at bounding box center [726, 367] width 154 height 20
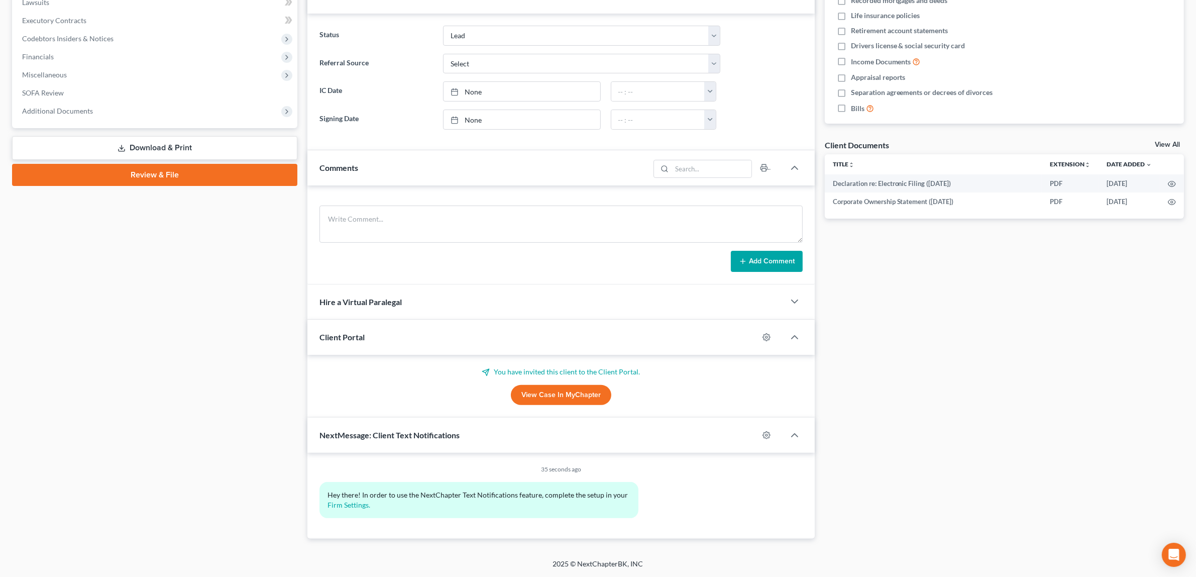
scroll to position [0, 0]
